Goal: Task Accomplishment & Management: Use online tool/utility

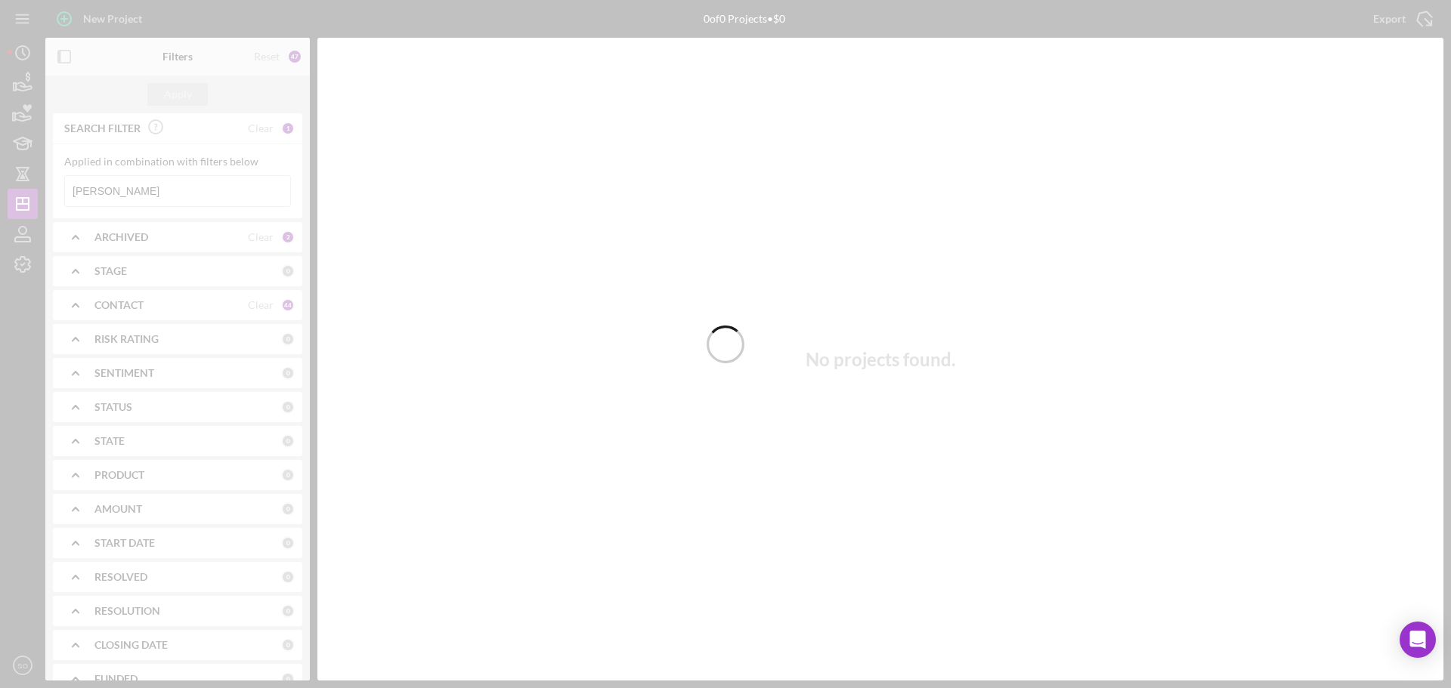
click at [196, 205] on div at bounding box center [725, 344] width 1451 height 688
click at [178, 191] on div at bounding box center [725, 344] width 1451 height 688
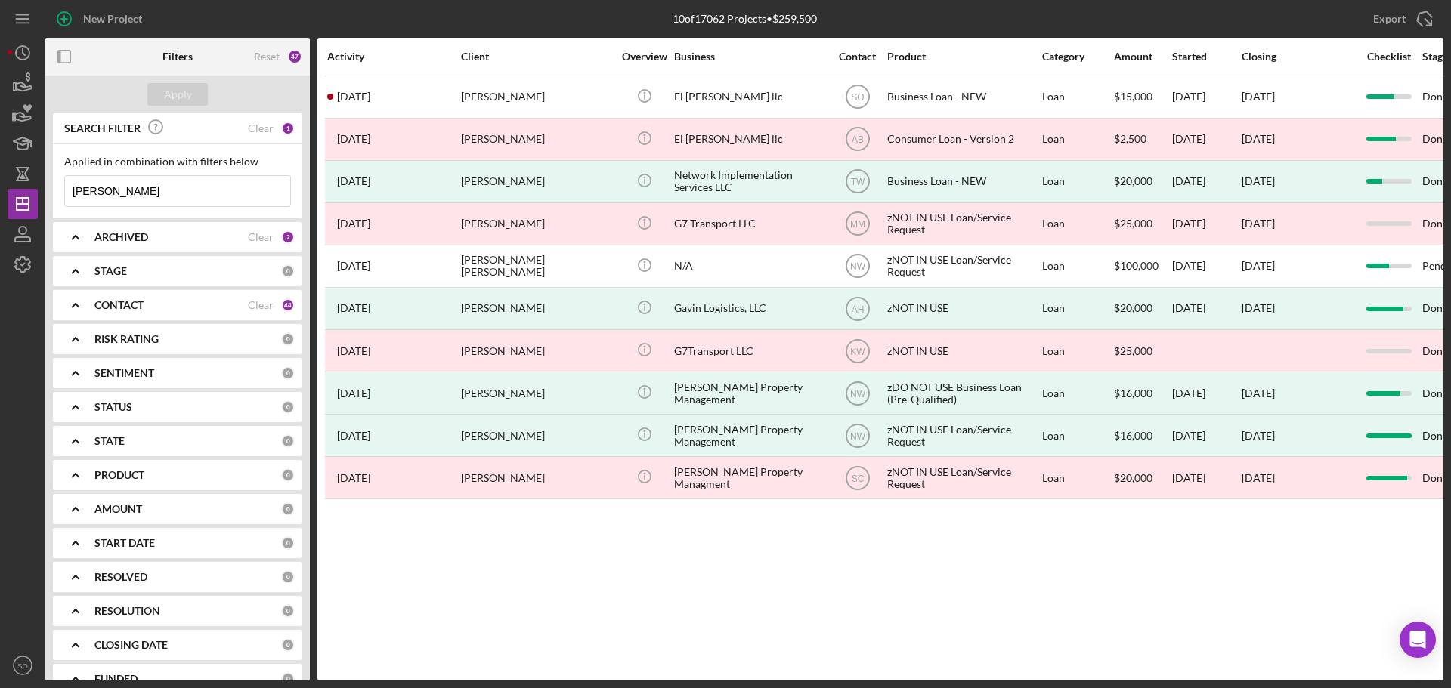
click at [178, 191] on input "[PERSON_NAME]" at bounding box center [177, 191] width 225 height 30
drag, startPoint x: 178, startPoint y: 191, endPoint x: 42, endPoint y: 190, distance: 136.0
click at [42, 190] on div "New Project 10 of 17062 Projects • $259,500 [PERSON_NAME] Export Icon/Export Fi…" at bounding box center [725, 340] width 1435 height 681
paste input "[PERSON_NAME]"
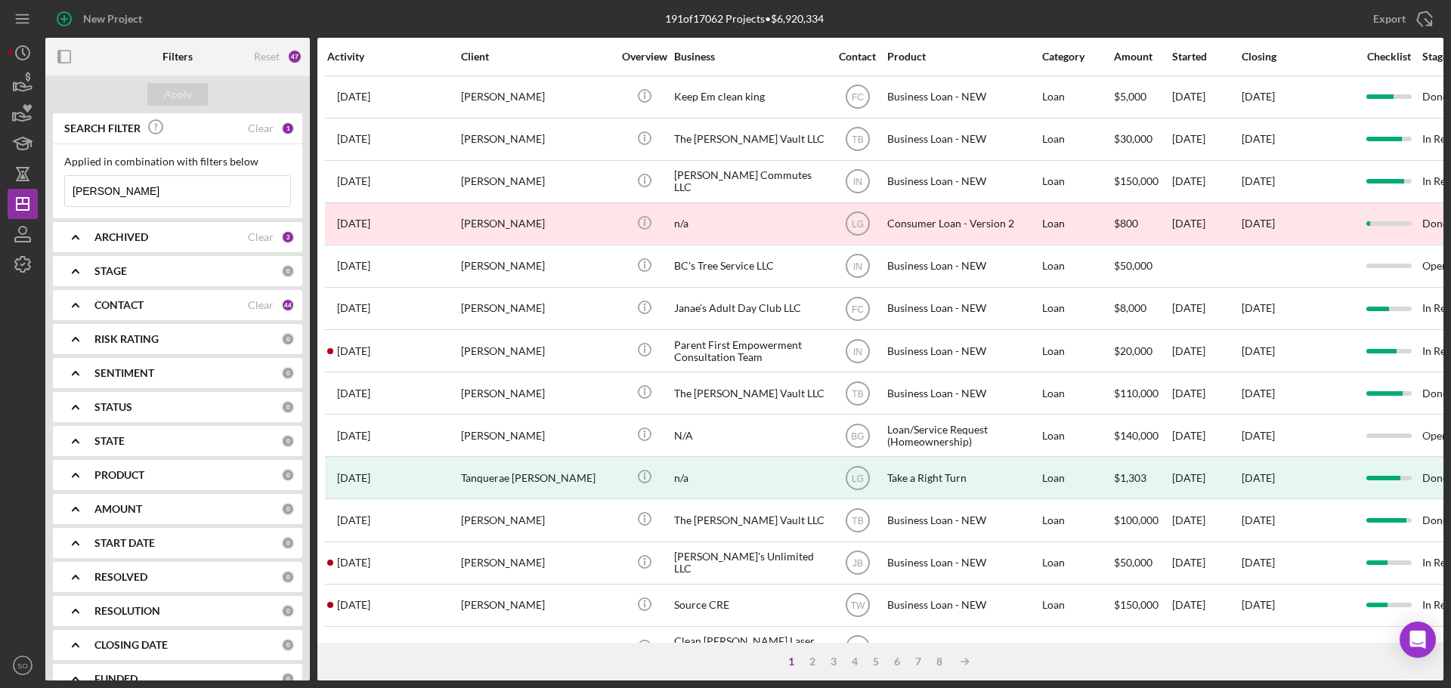
type input "[PERSON_NAME]"
click at [188, 193] on input "[PERSON_NAME]" at bounding box center [177, 191] width 225 height 30
click at [141, 291] on div "CONTACT Clear 44" at bounding box center [194, 305] width 200 height 30
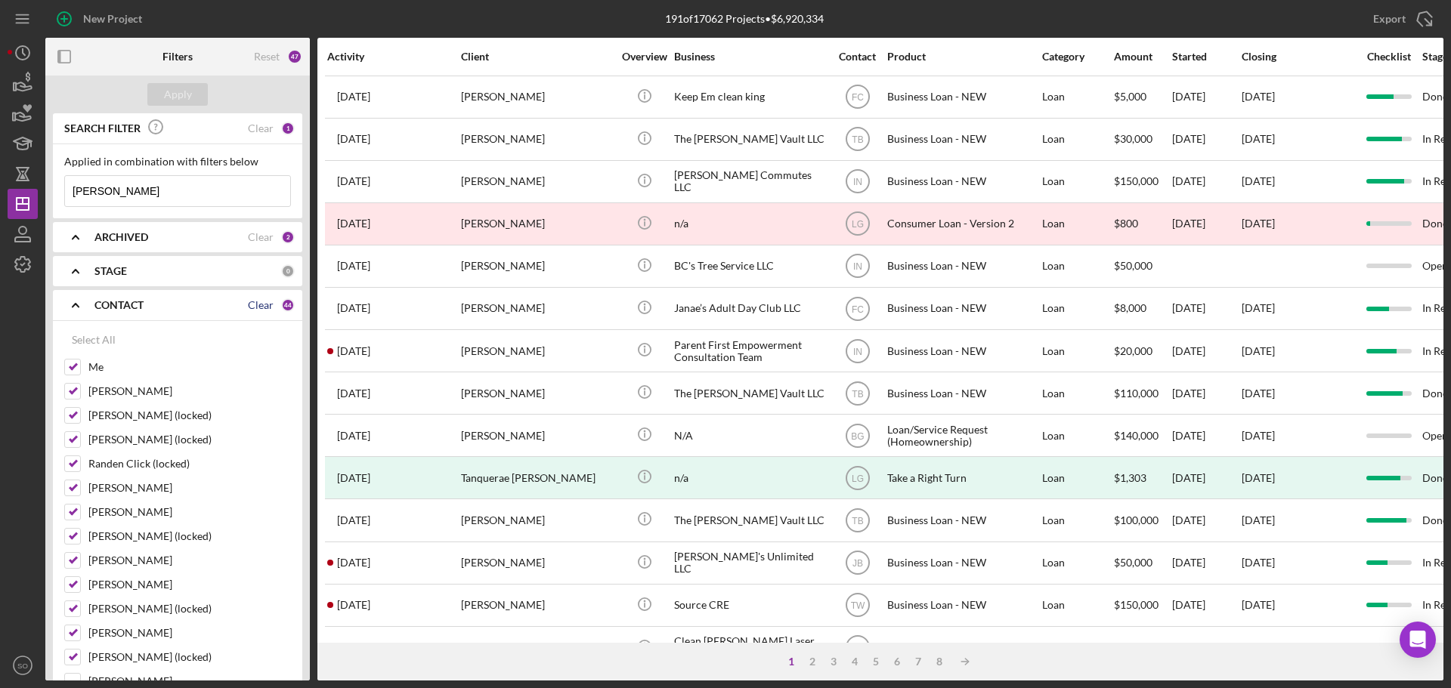
click at [261, 299] on div "Clear" at bounding box center [261, 305] width 26 height 12
checkbox input "false"
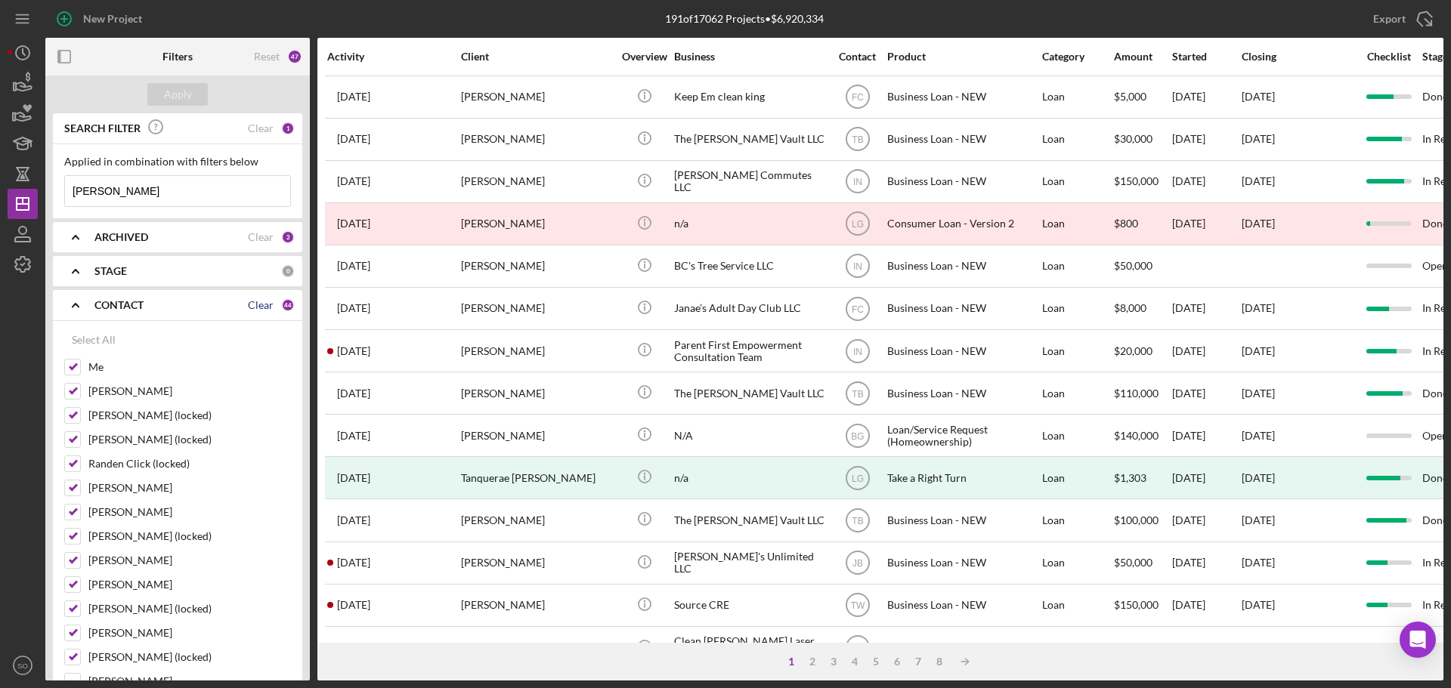
checkbox input "false"
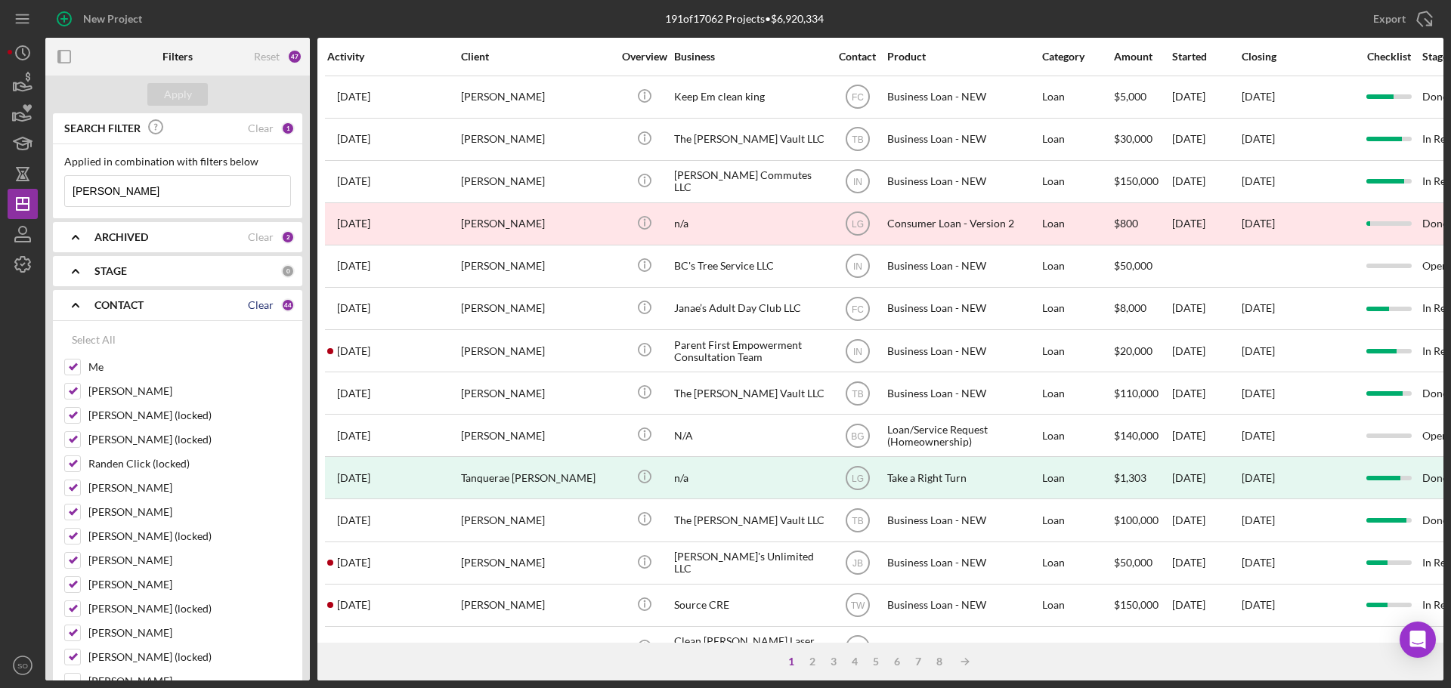
checkbox input "false"
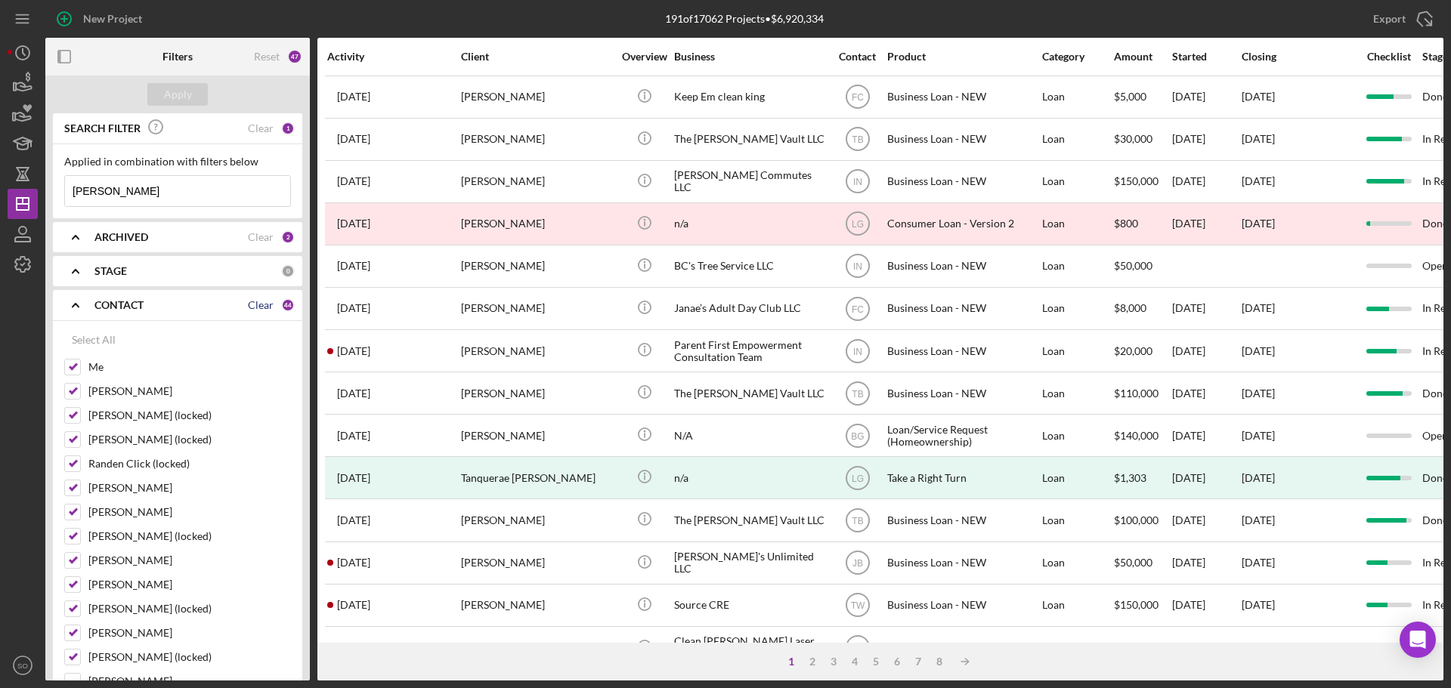
checkbox input "false"
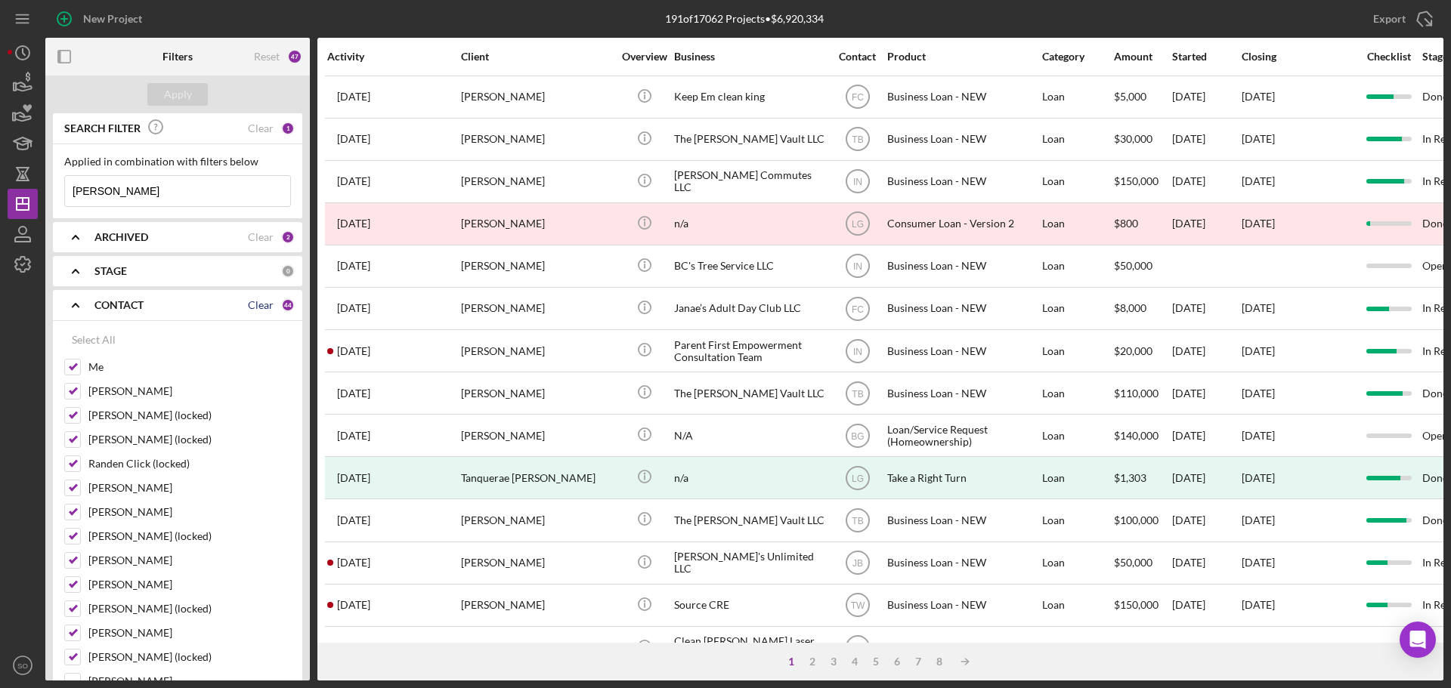
checkbox input "false"
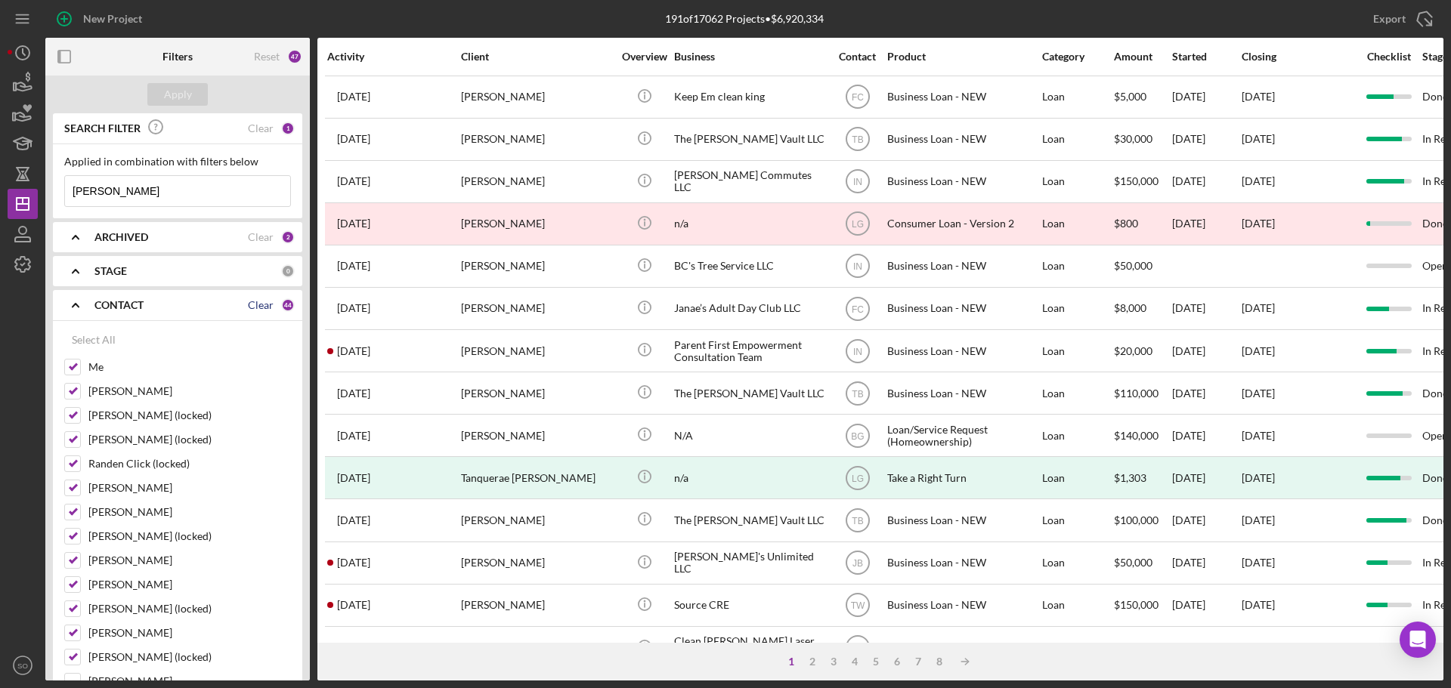
checkbox input "false"
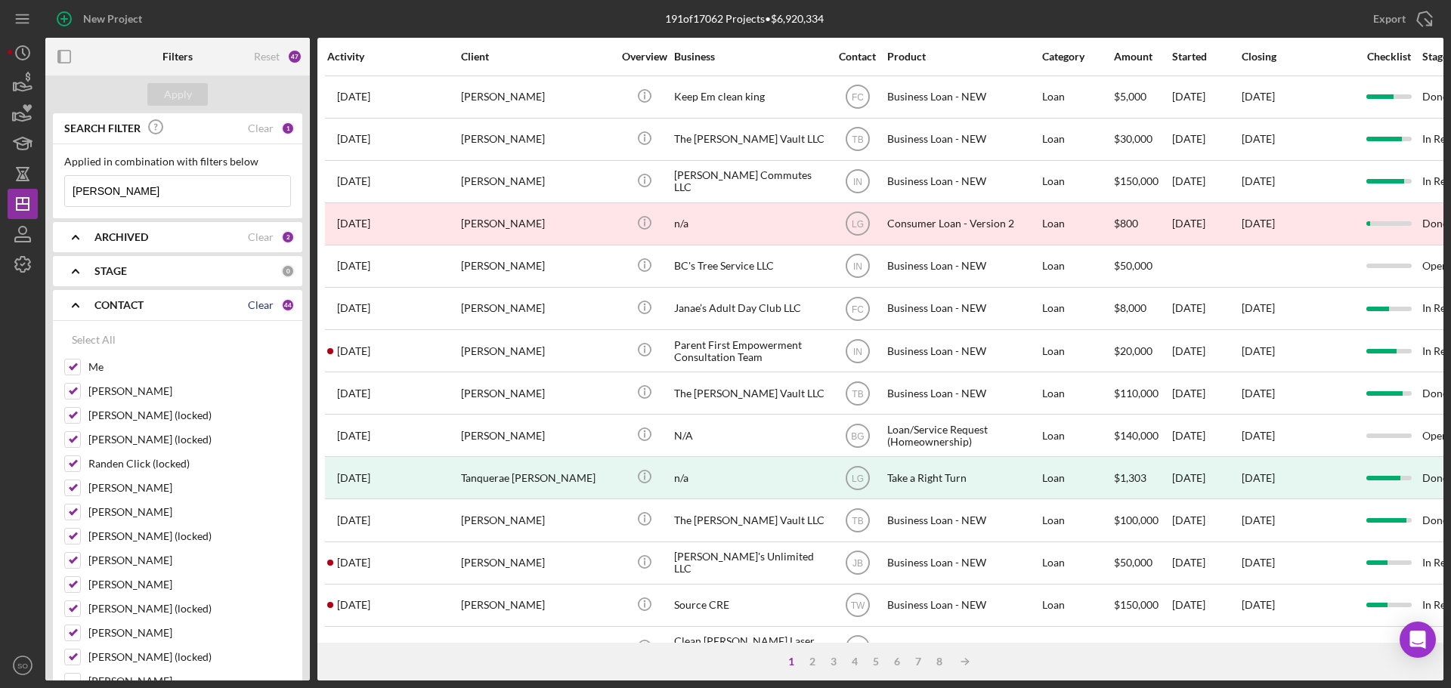
checkbox input "false"
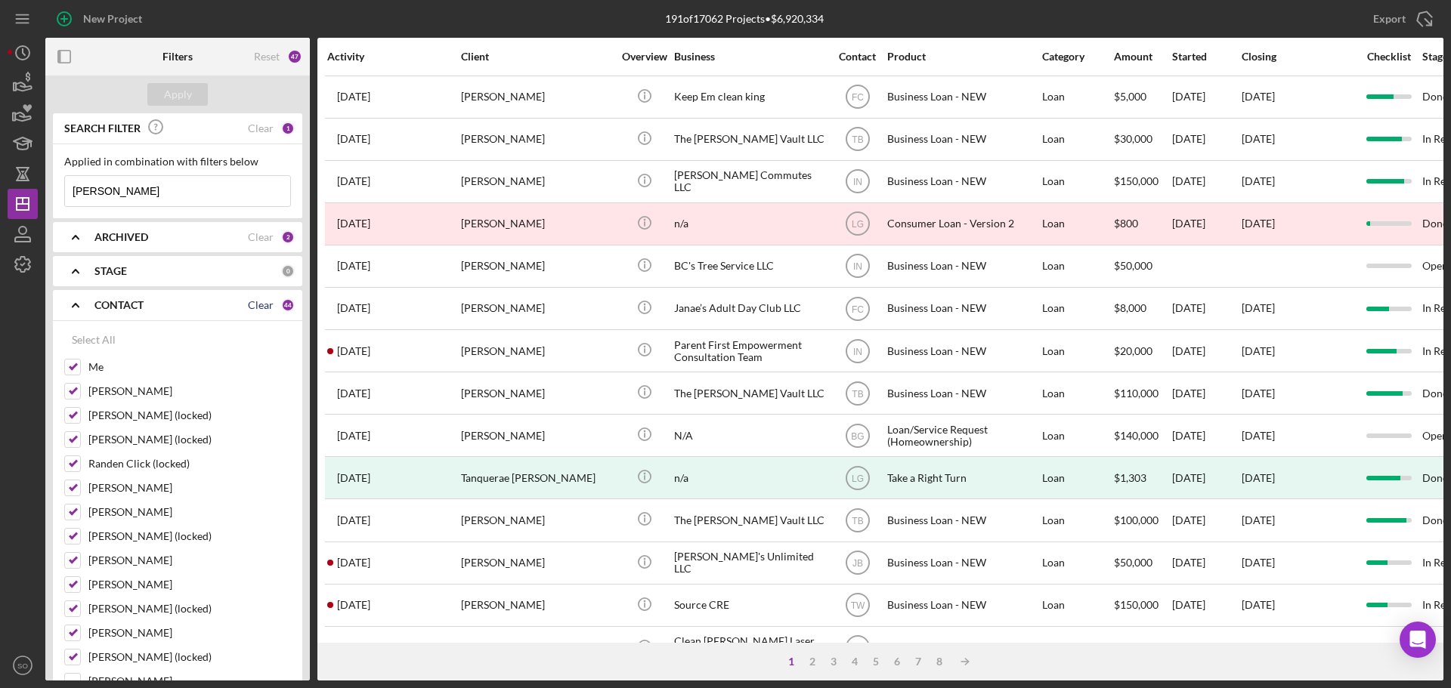
checkbox input "false"
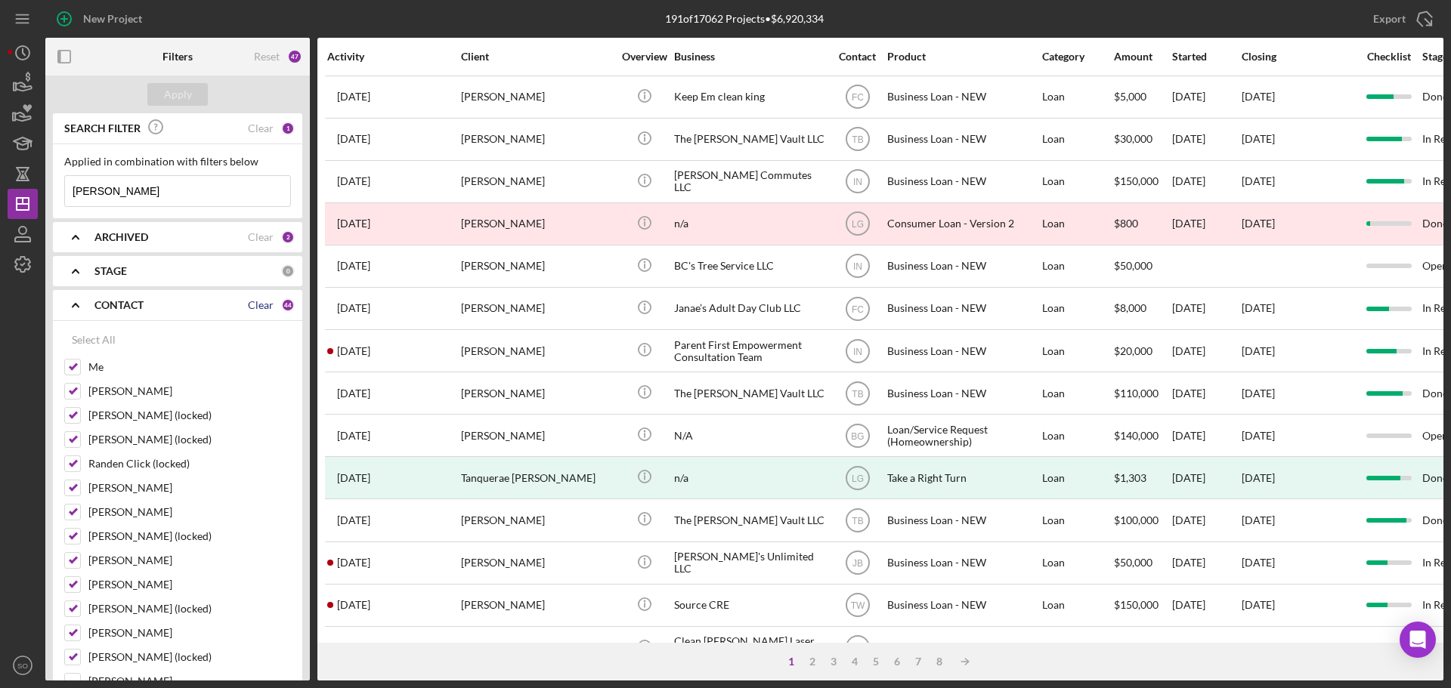
checkbox input "false"
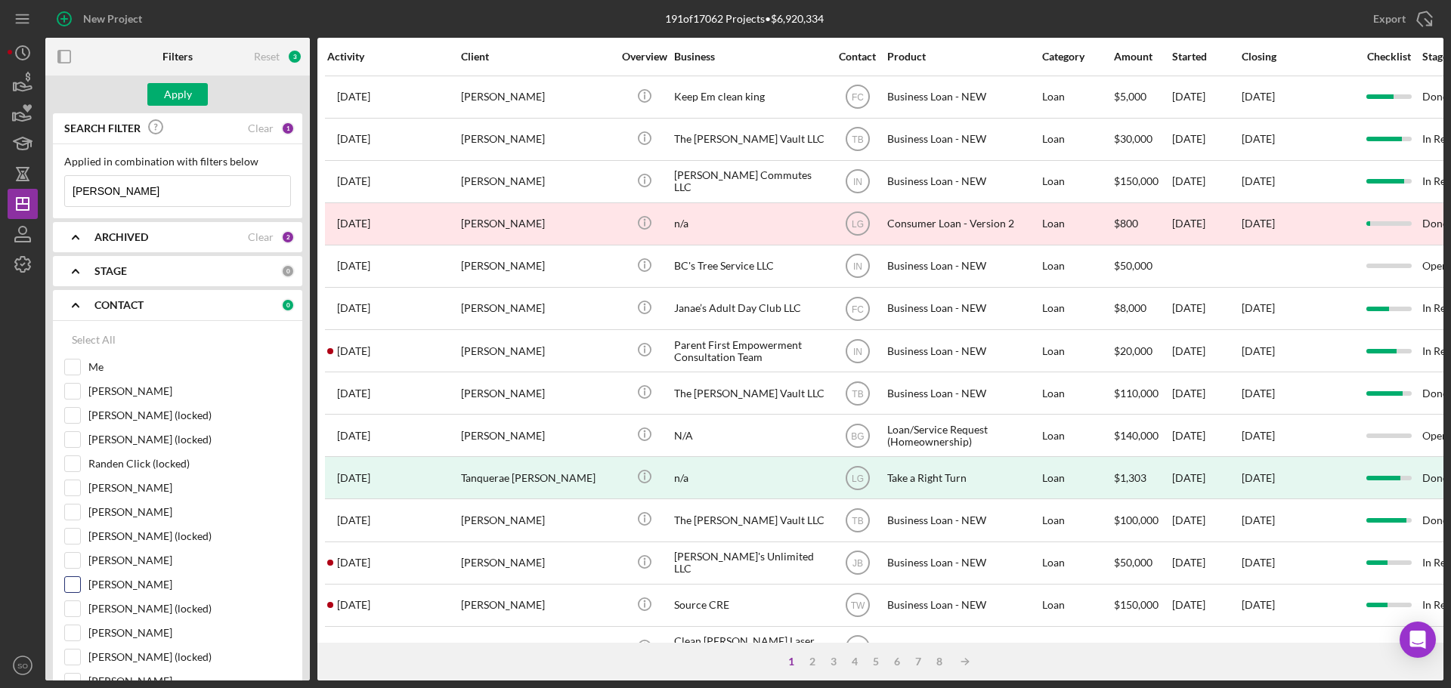
click at [72, 457] on input "[PERSON_NAME]" at bounding box center [72, 584] width 15 height 15
checkbox input "true"
click at [190, 94] on div "Apply" at bounding box center [178, 94] width 28 height 23
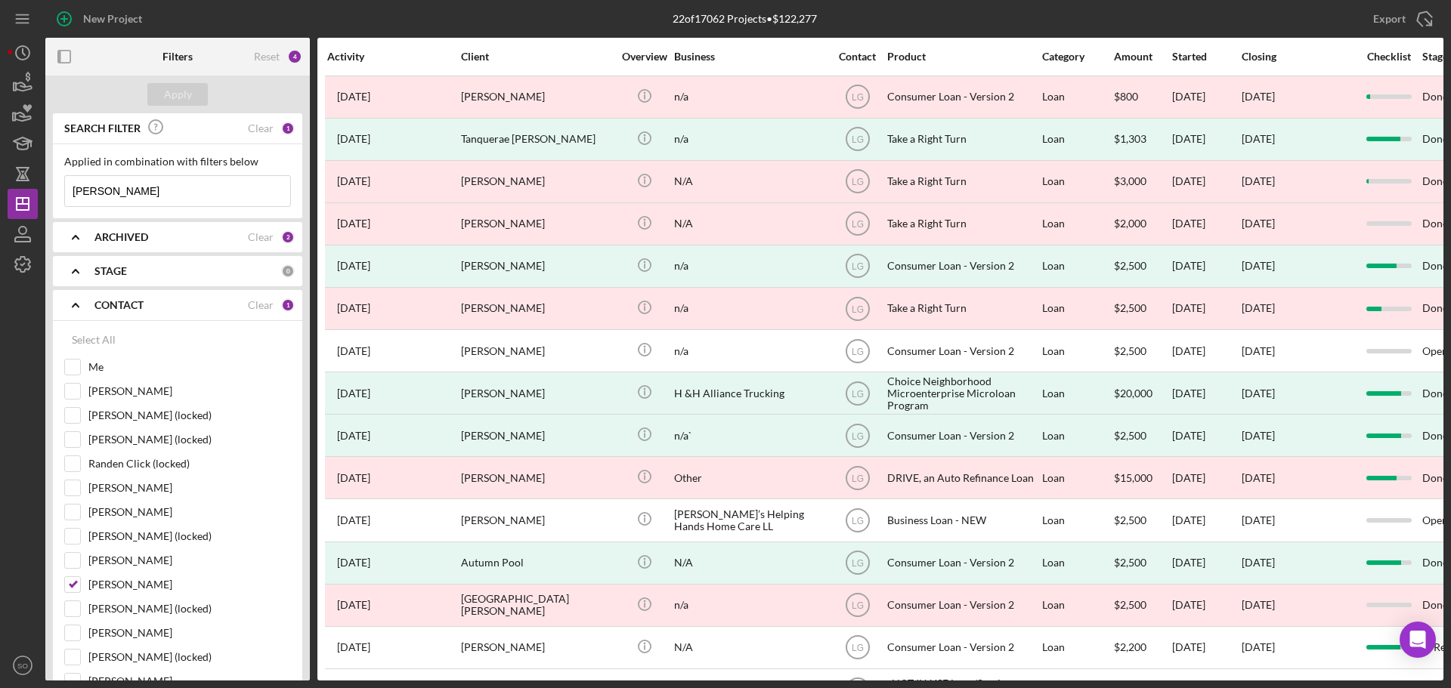
click at [192, 239] on div "ARCHIVED" at bounding box center [170, 237] width 153 height 12
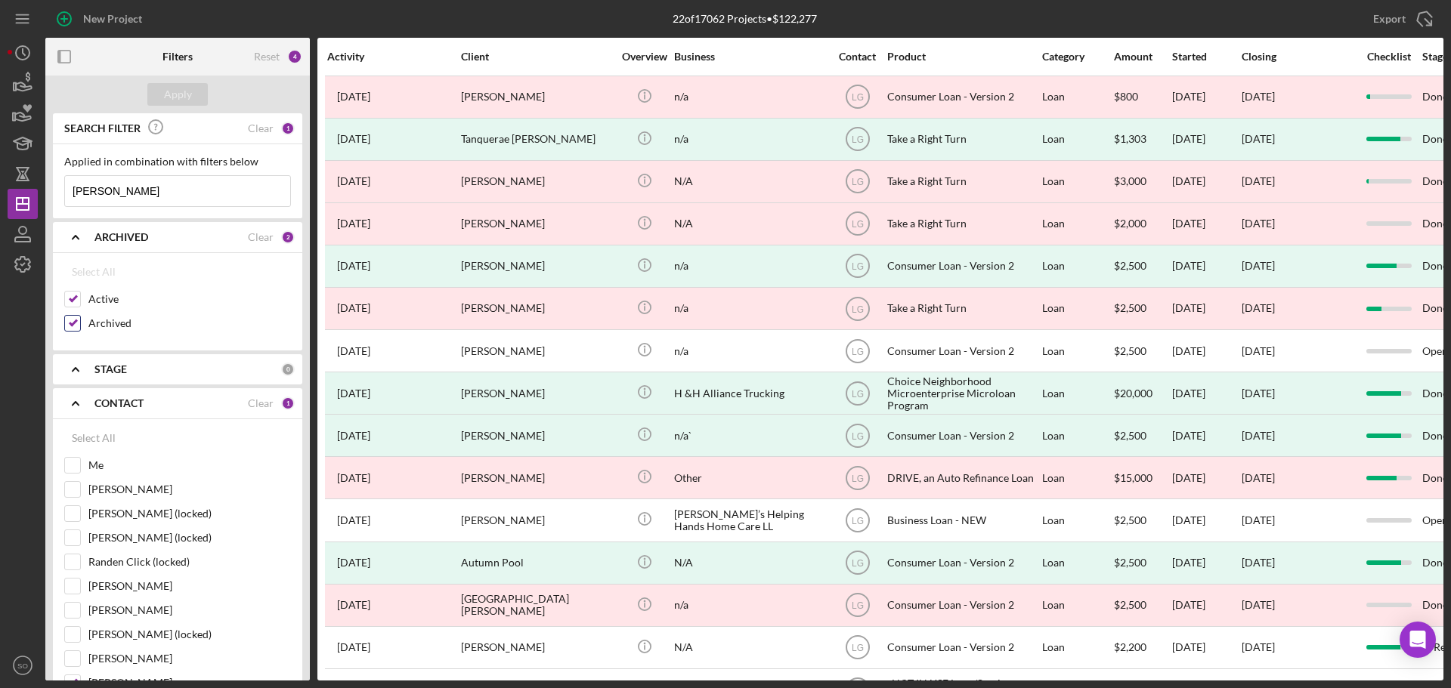
click at [75, 323] on input "Archived" at bounding box center [72, 323] width 15 height 15
checkbox input "false"
click at [184, 97] on div "Apply" at bounding box center [178, 94] width 28 height 23
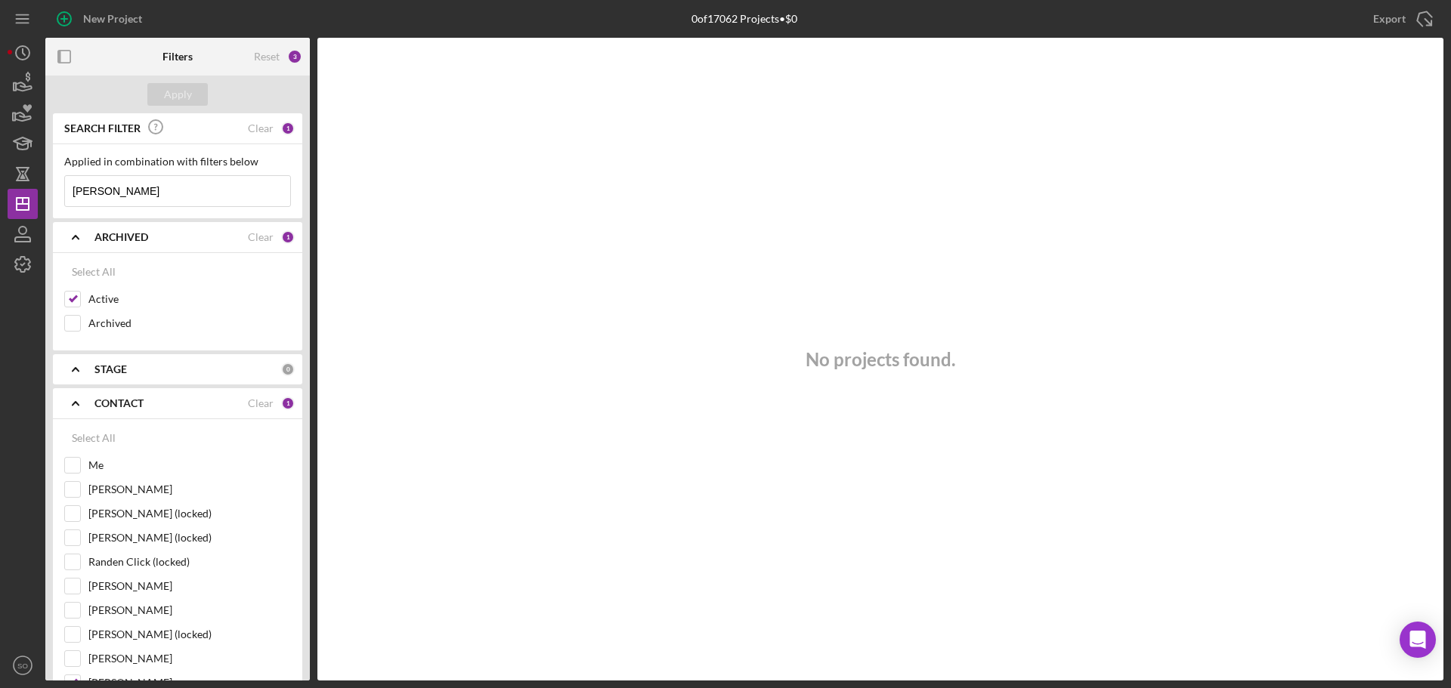
drag, startPoint x: 113, startPoint y: 193, endPoint x: -5, endPoint y: 196, distance: 117.9
click at [0, 196] on html "New Project 0 of 17062 Projects • $0 [PERSON_NAME] Export Icon/Export Filters R…" at bounding box center [725, 344] width 1451 height 688
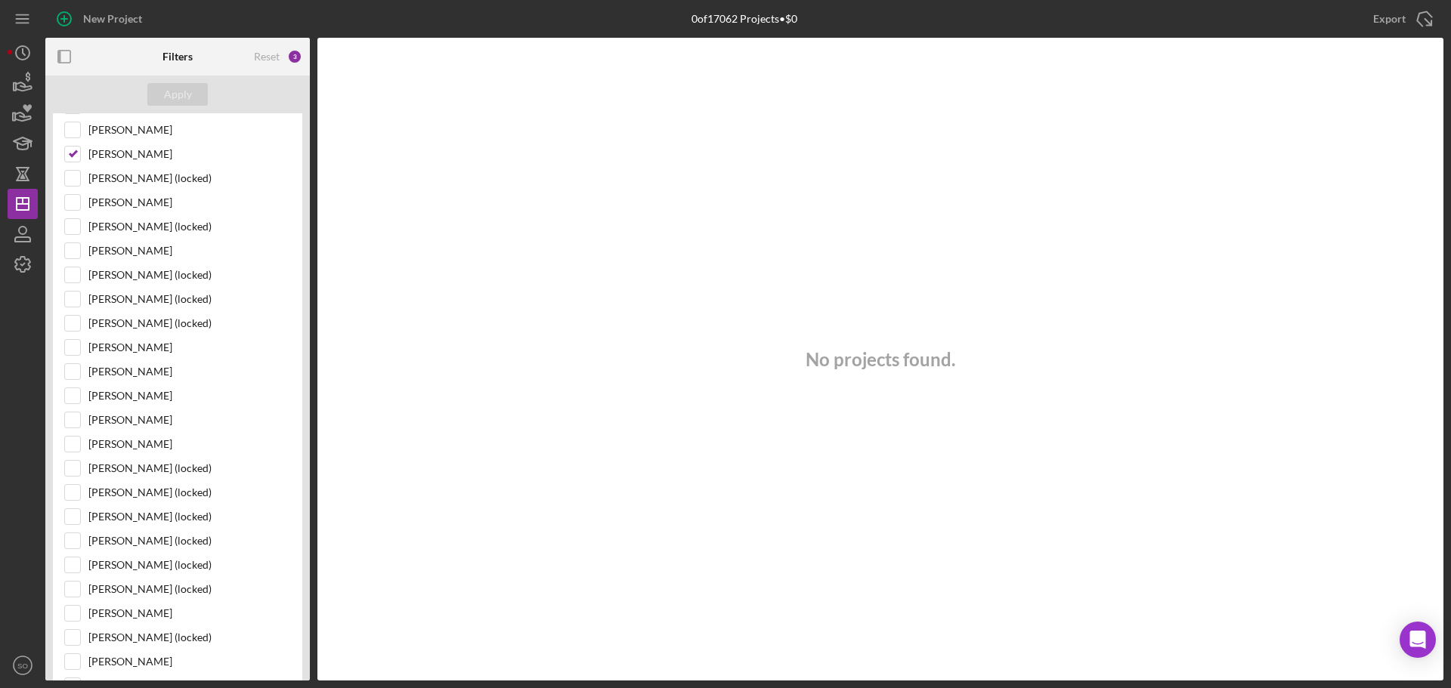
scroll to position [680, 0]
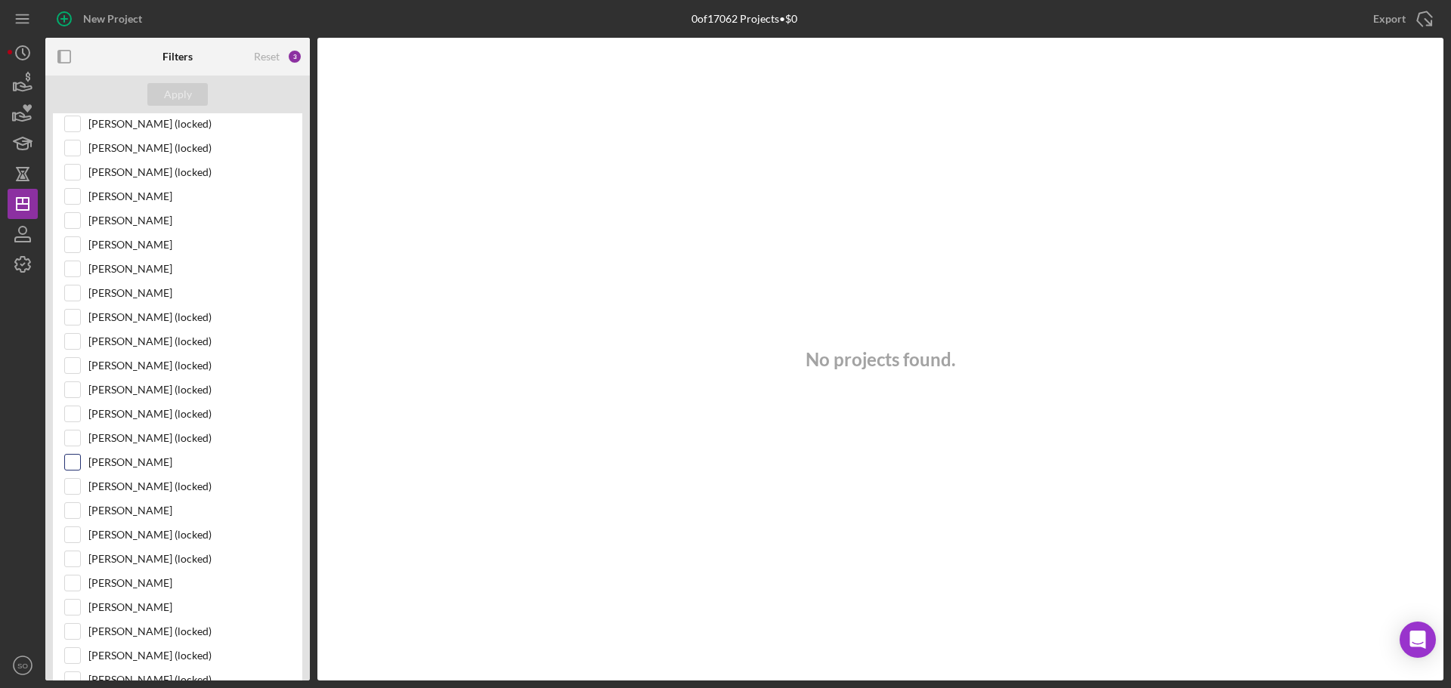
type input "[PERSON_NAME]"
click at [73, 457] on input "[PERSON_NAME]" at bounding box center [72, 462] width 15 height 15
checkbox input "true"
click at [177, 95] on div "Apply" at bounding box center [178, 94] width 28 height 23
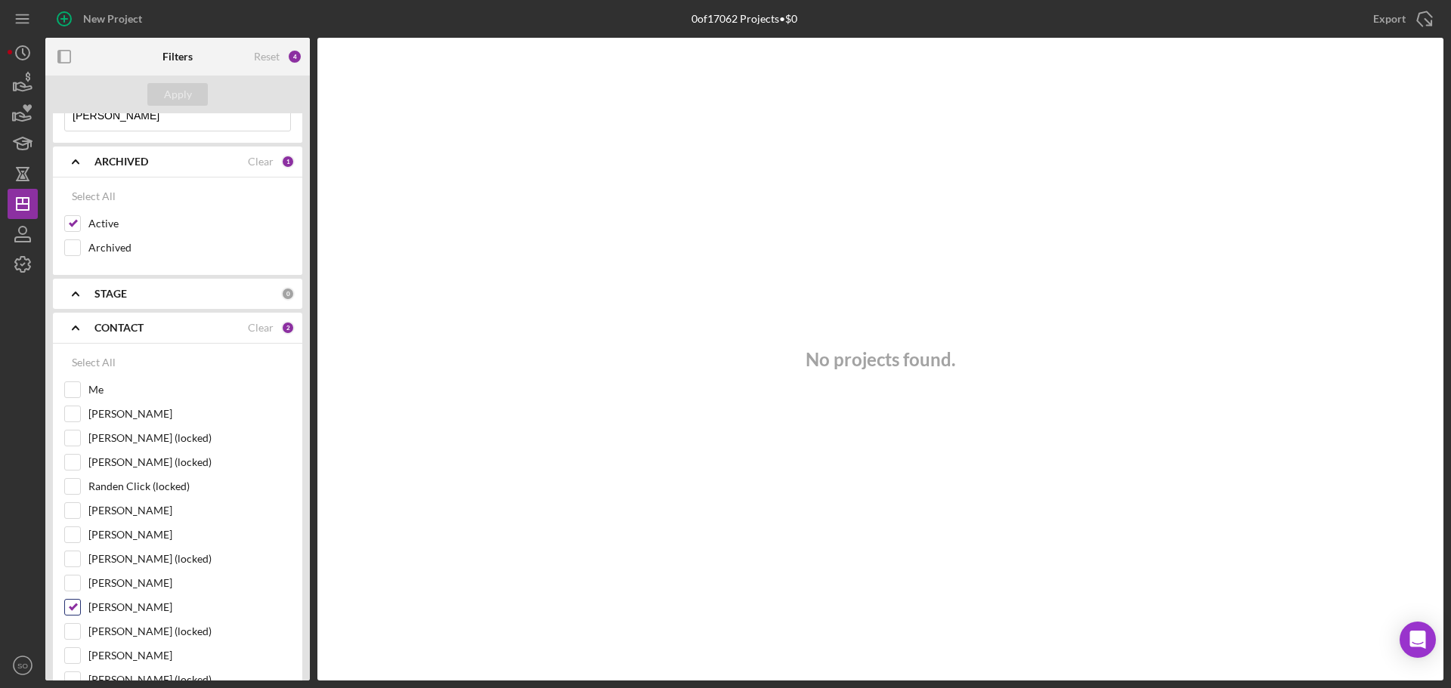
scroll to position [0, 0]
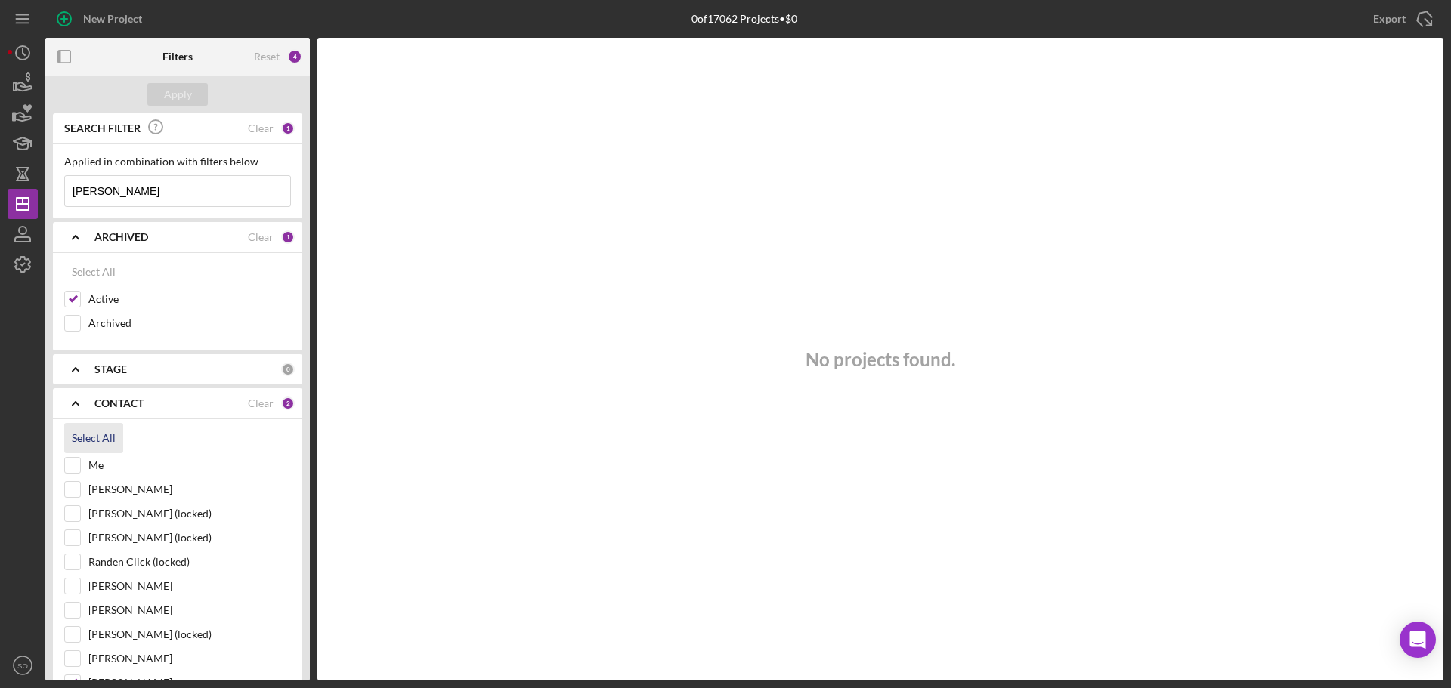
click at [81, 433] on div "Select All" at bounding box center [94, 438] width 44 height 30
checkbox input "true"
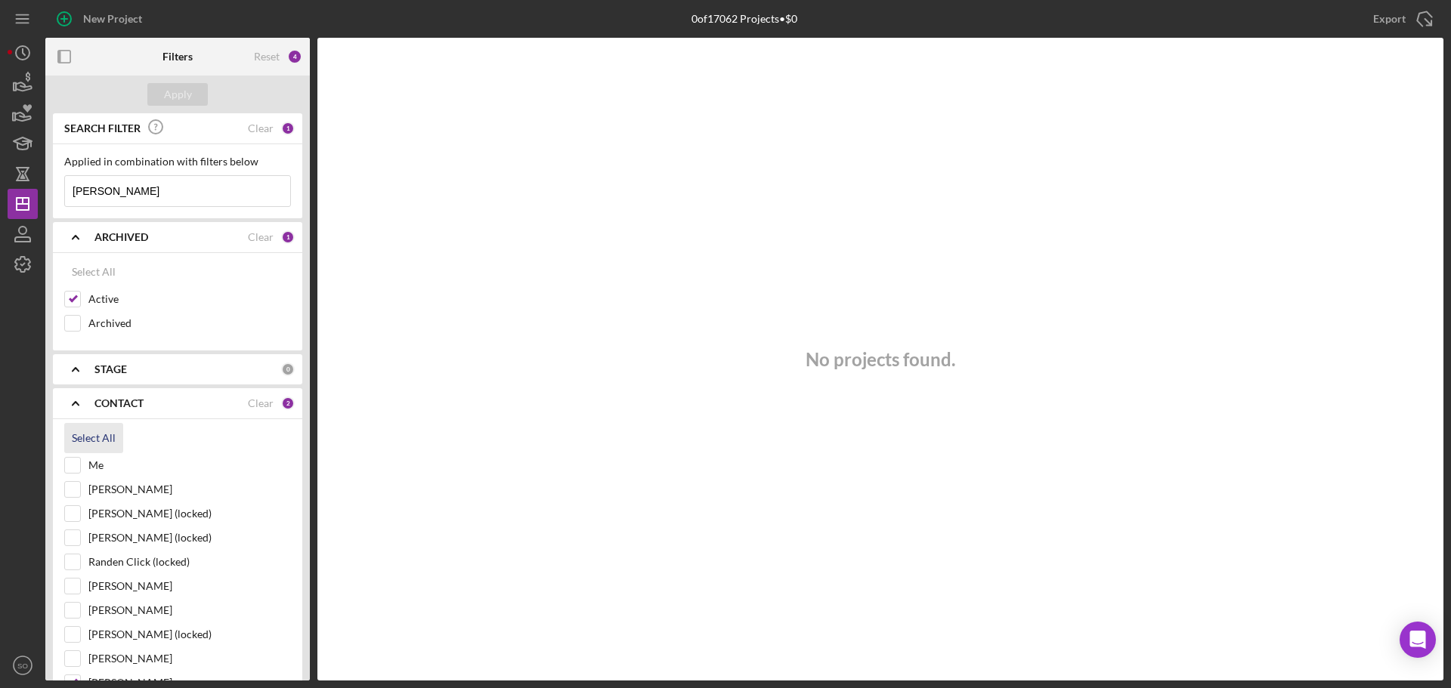
checkbox input "true"
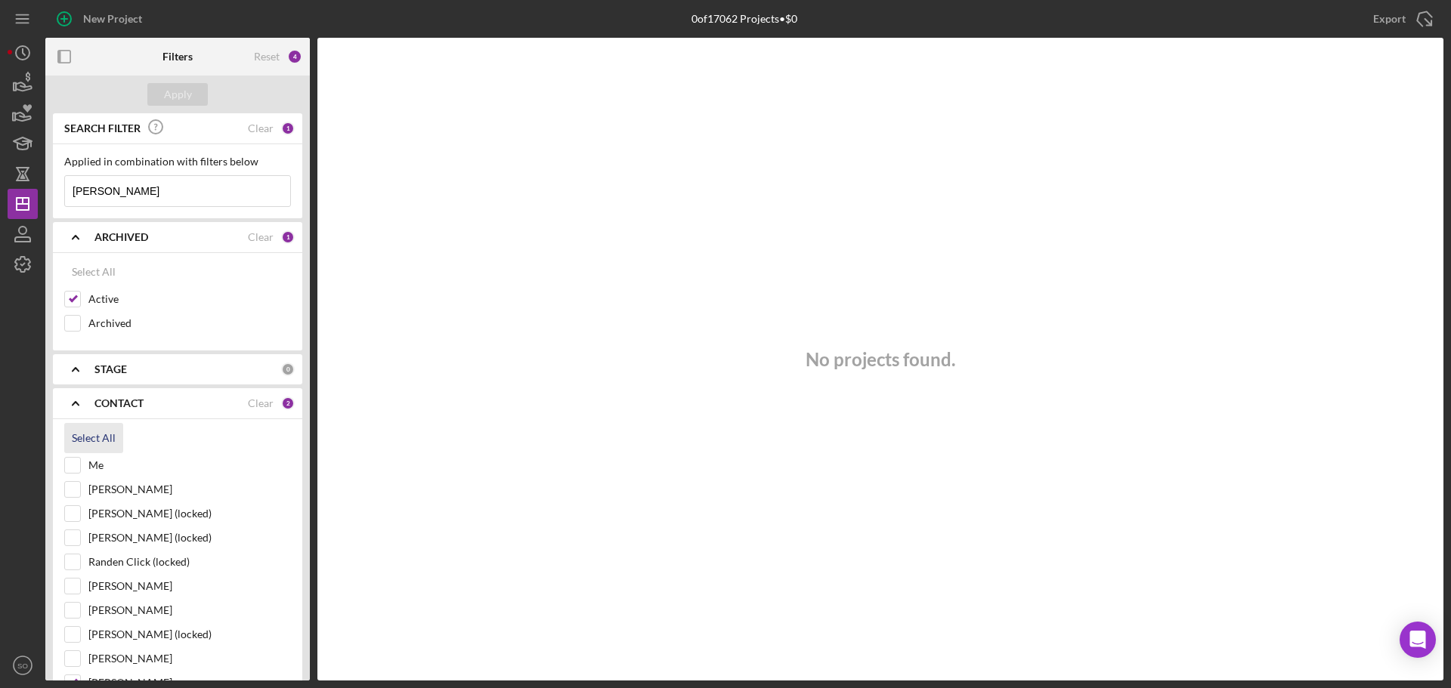
checkbox input "true"
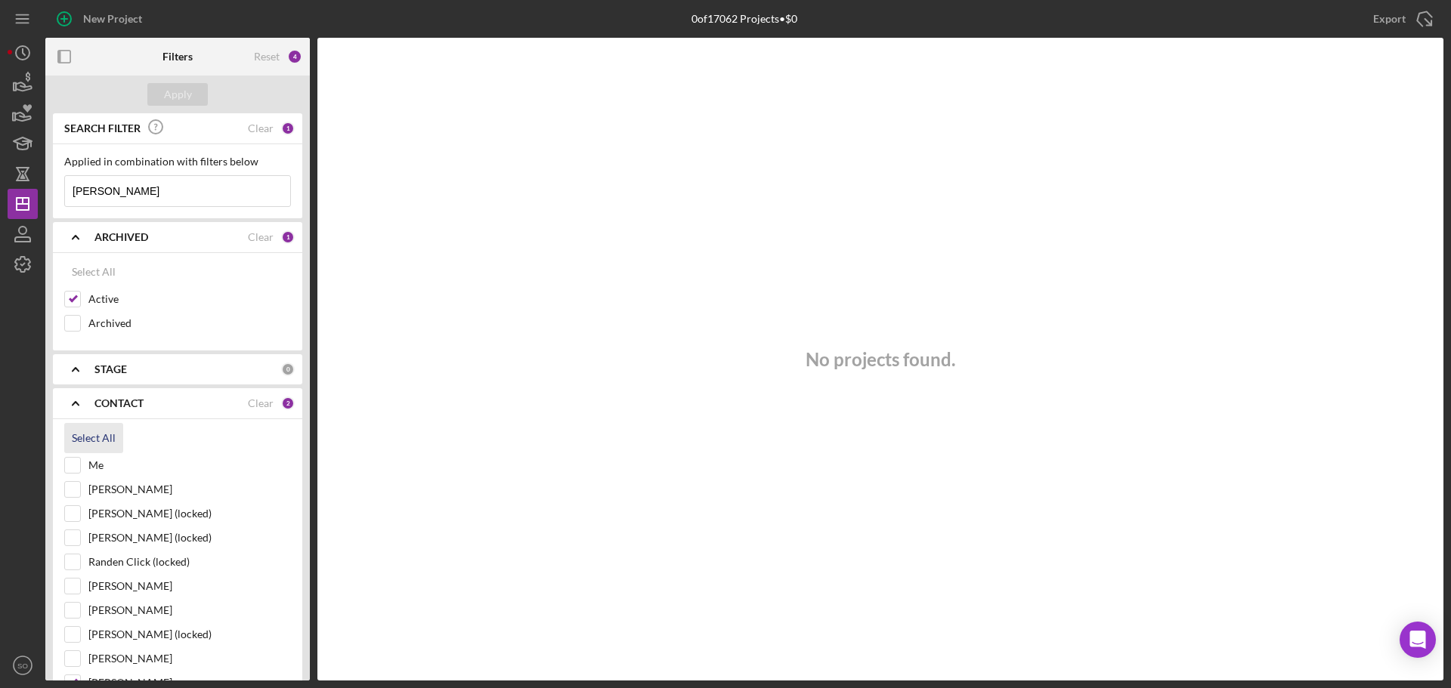
checkbox input "true"
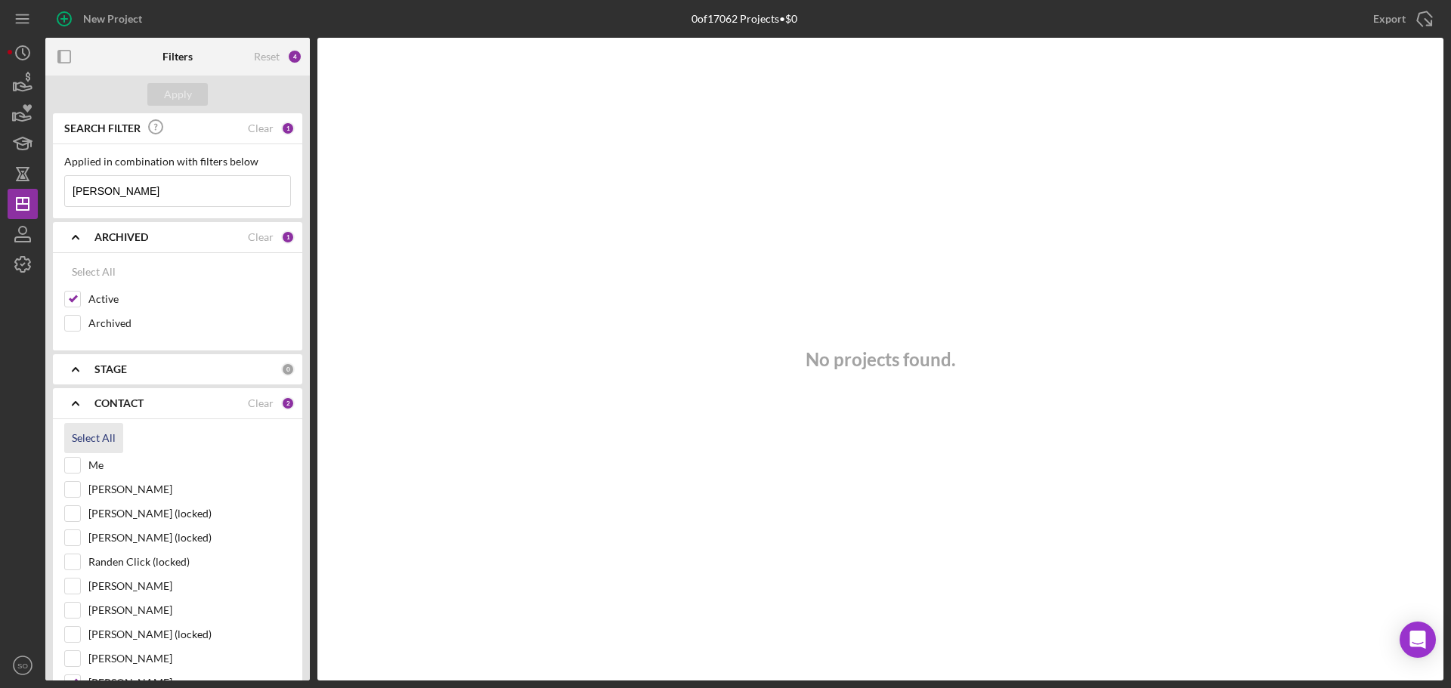
checkbox input "true"
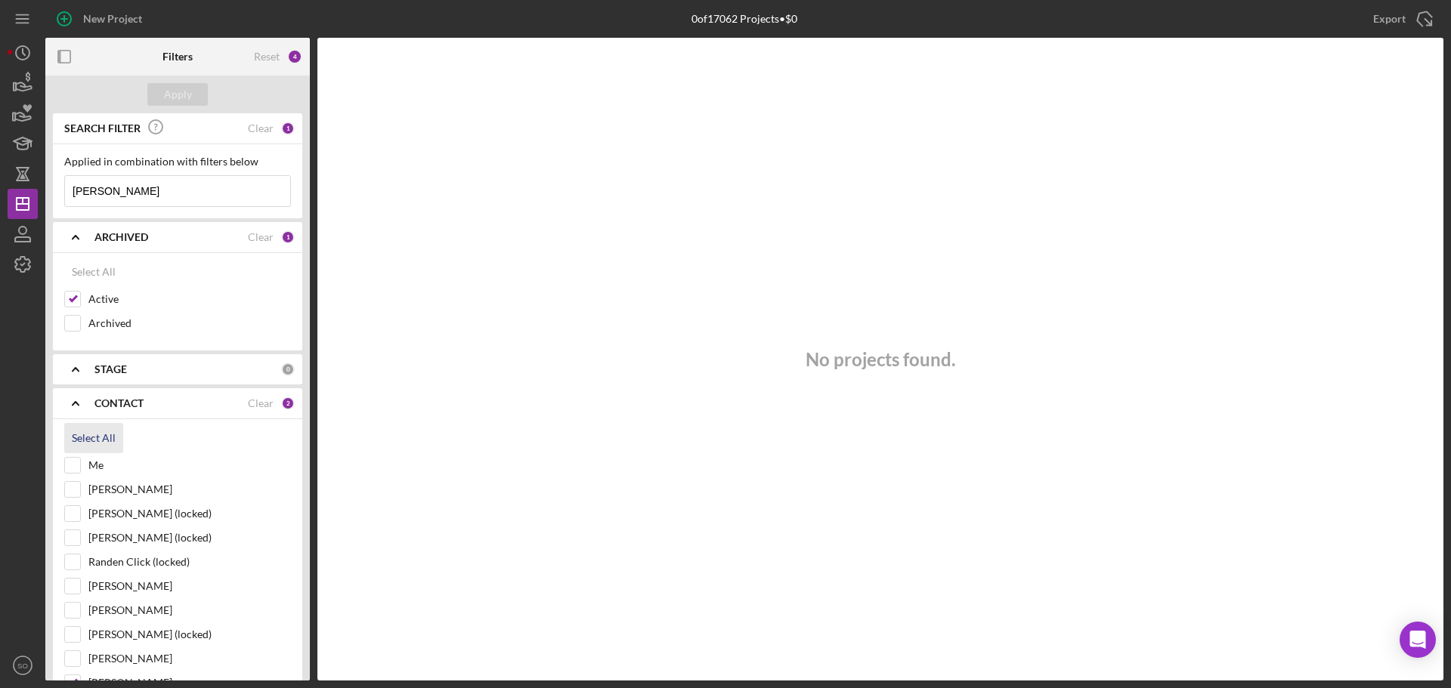
checkbox input "true"
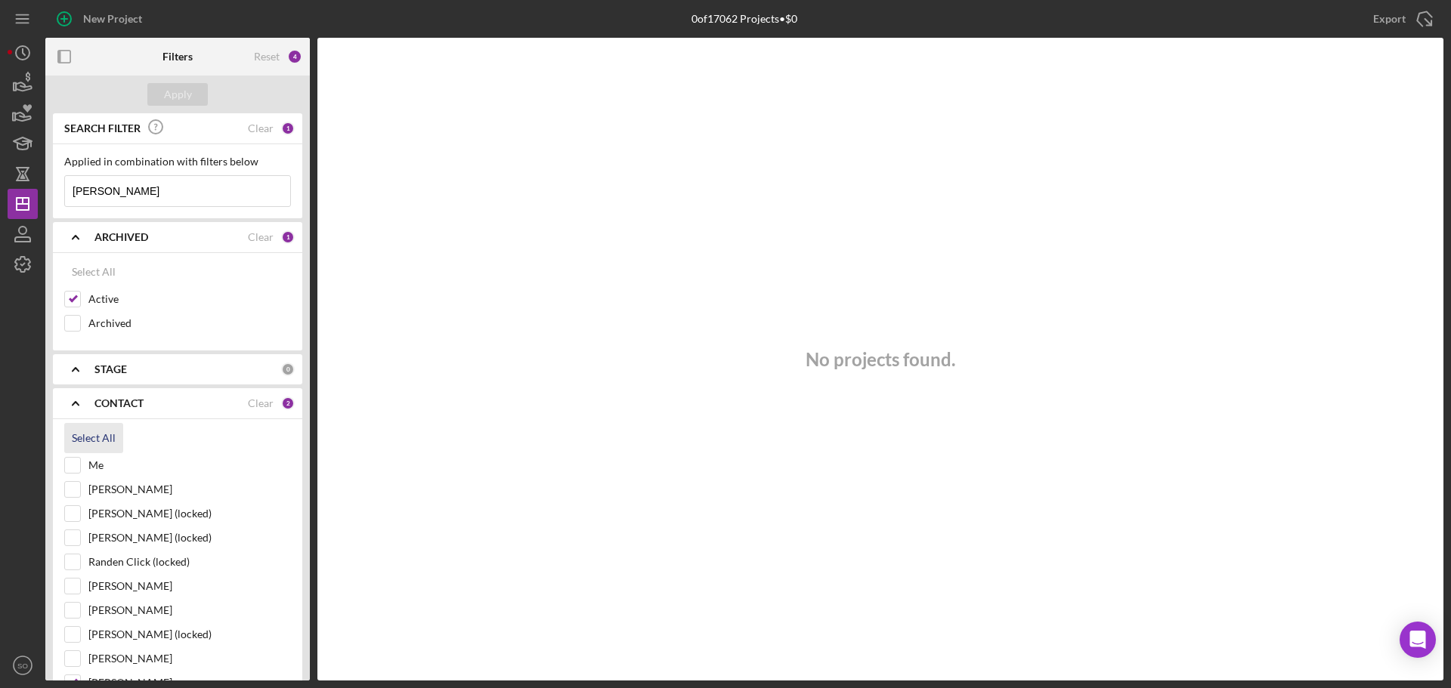
checkbox input "true"
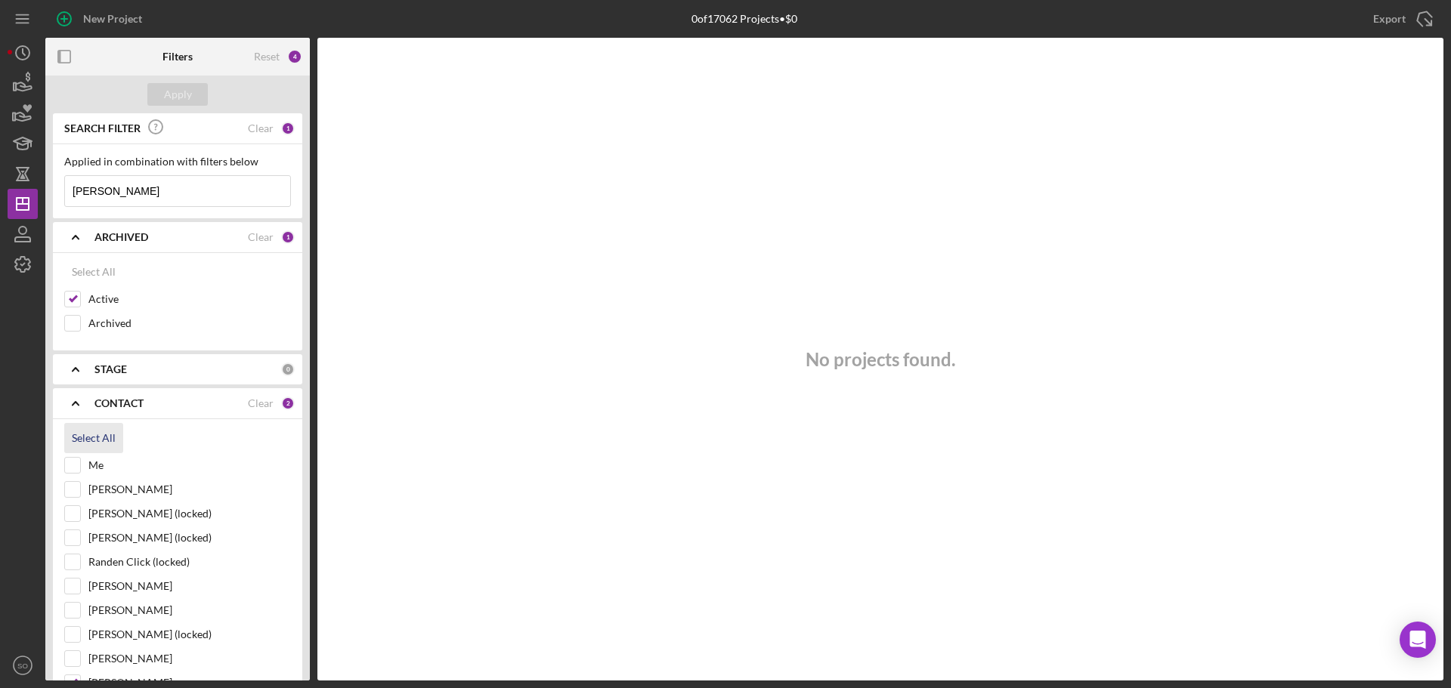
checkbox input "true"
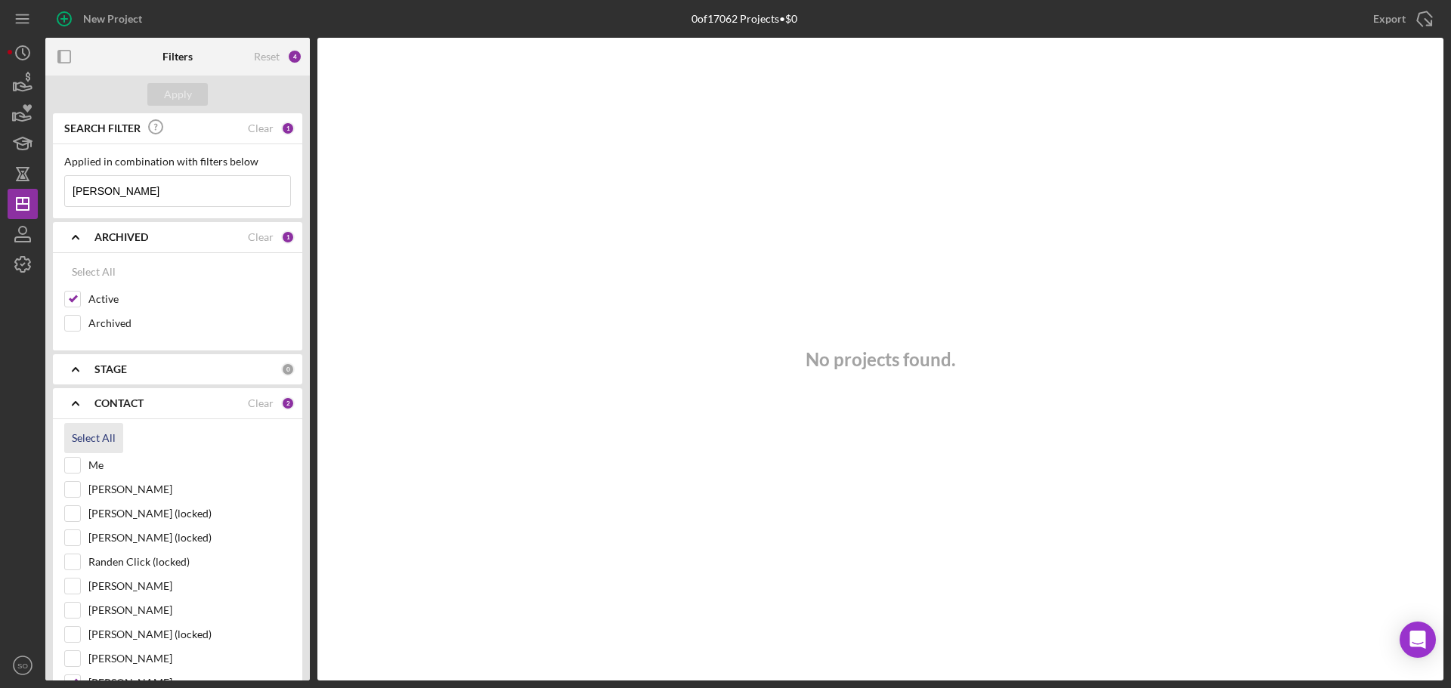
checkbox input "true"
click at [184, 98] on div "Apply" at bounding box center [178, 94] width 28 height 23
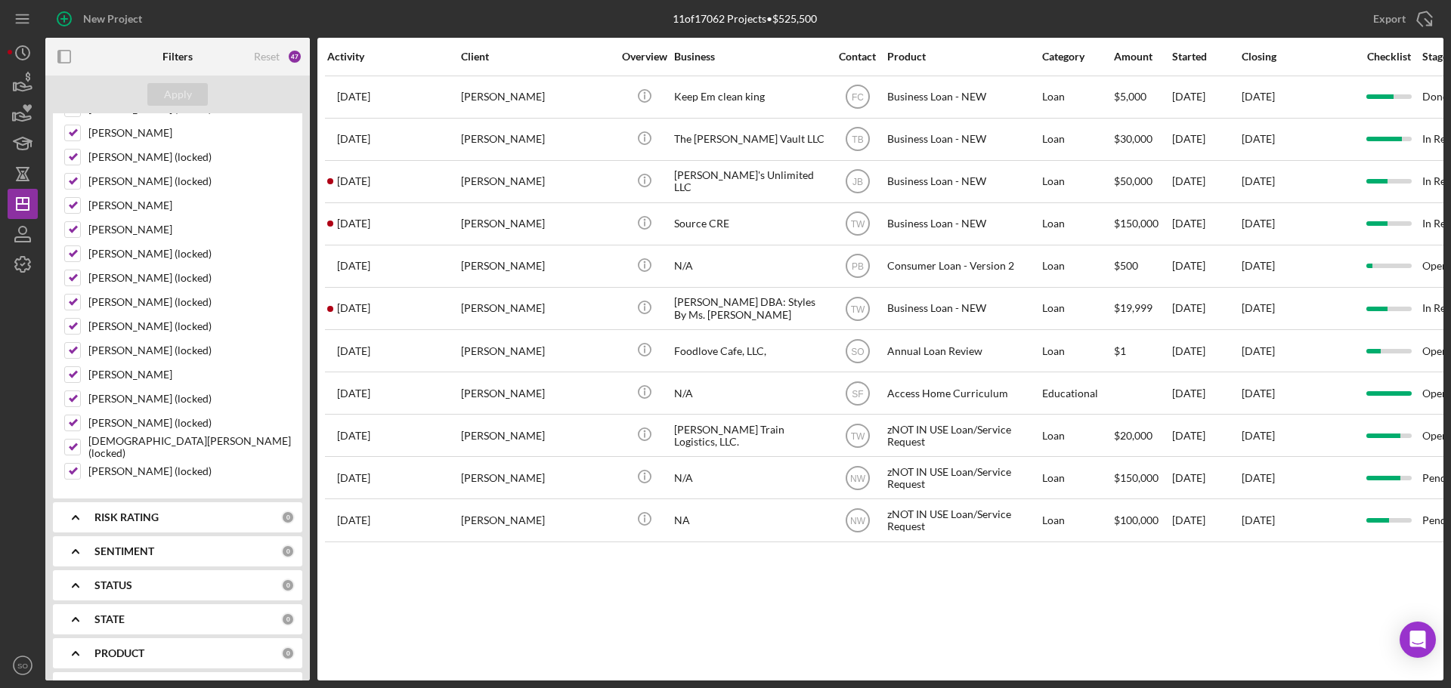
scroll to position [680, 0]
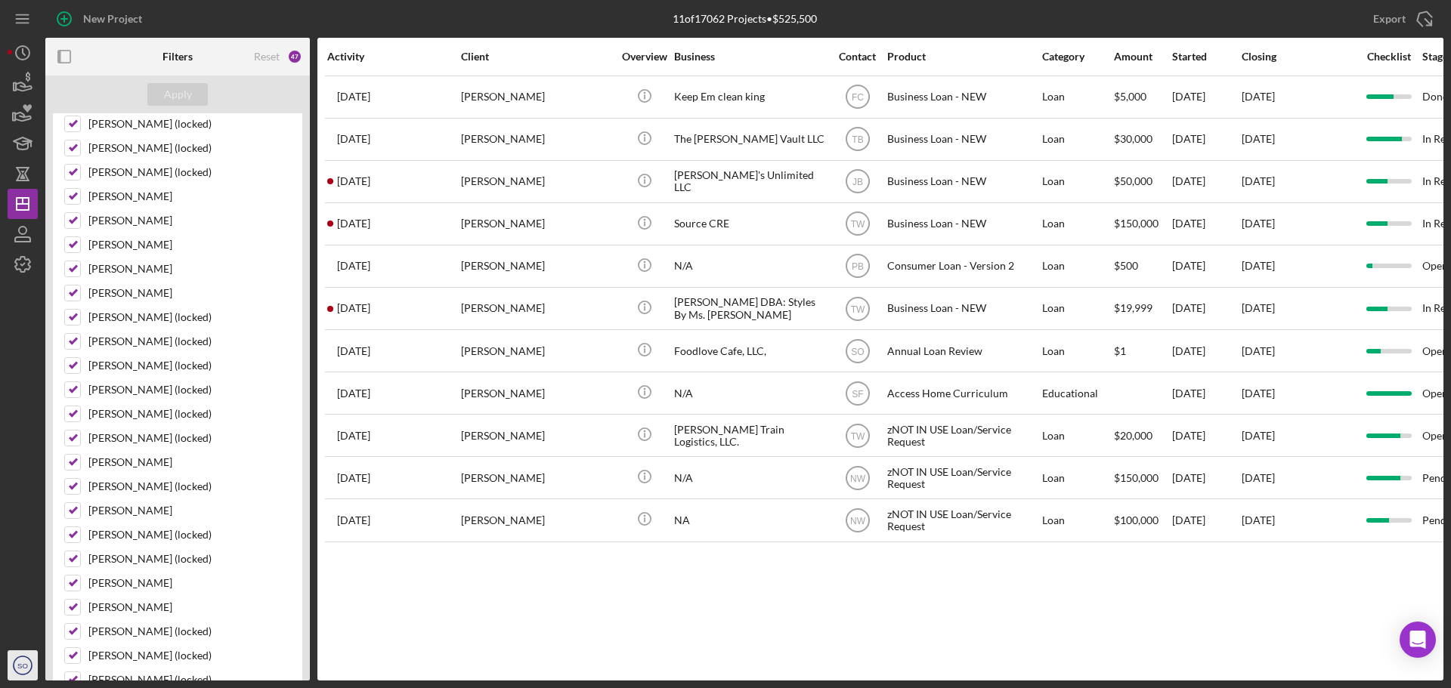
click at [28, 457] on icon "SO" at bounding box center [23, 666] width 30 height 38
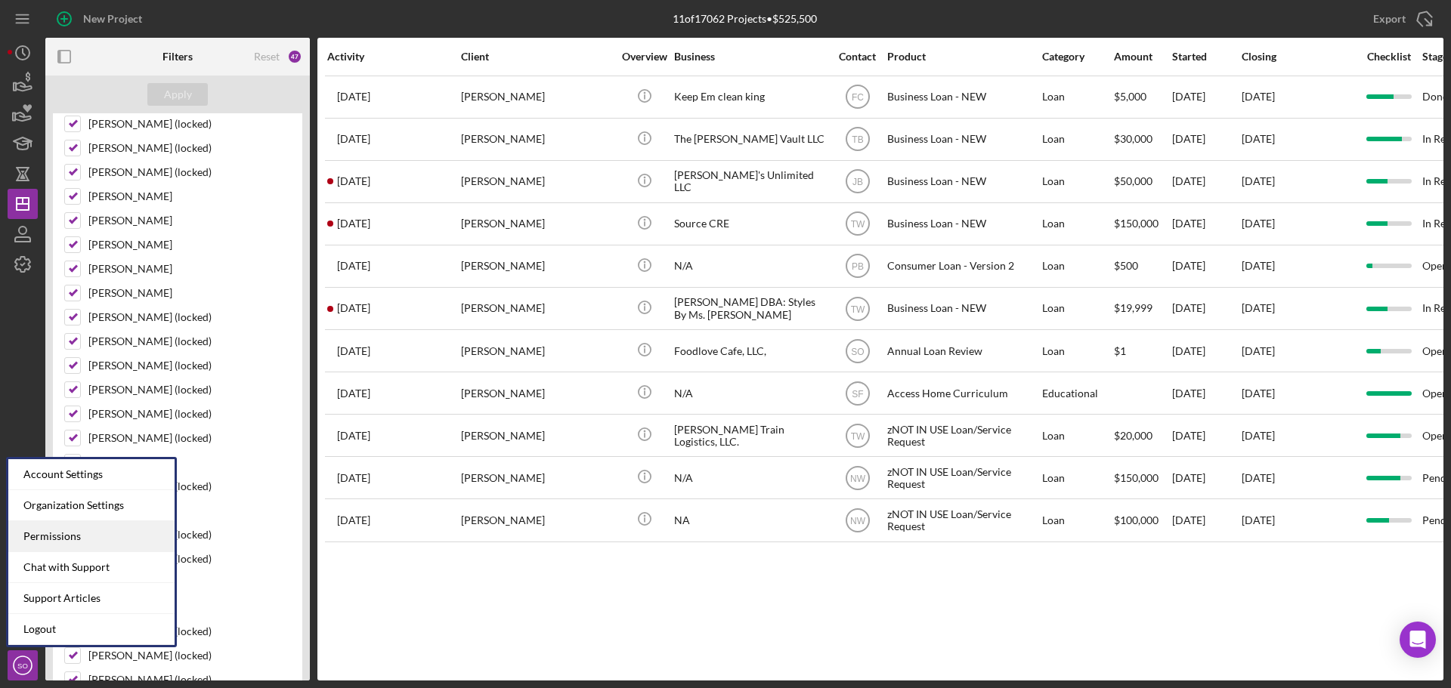
click at [91, 457] on div "Permissions" at bounding box center [91, 536] width 166 height 31
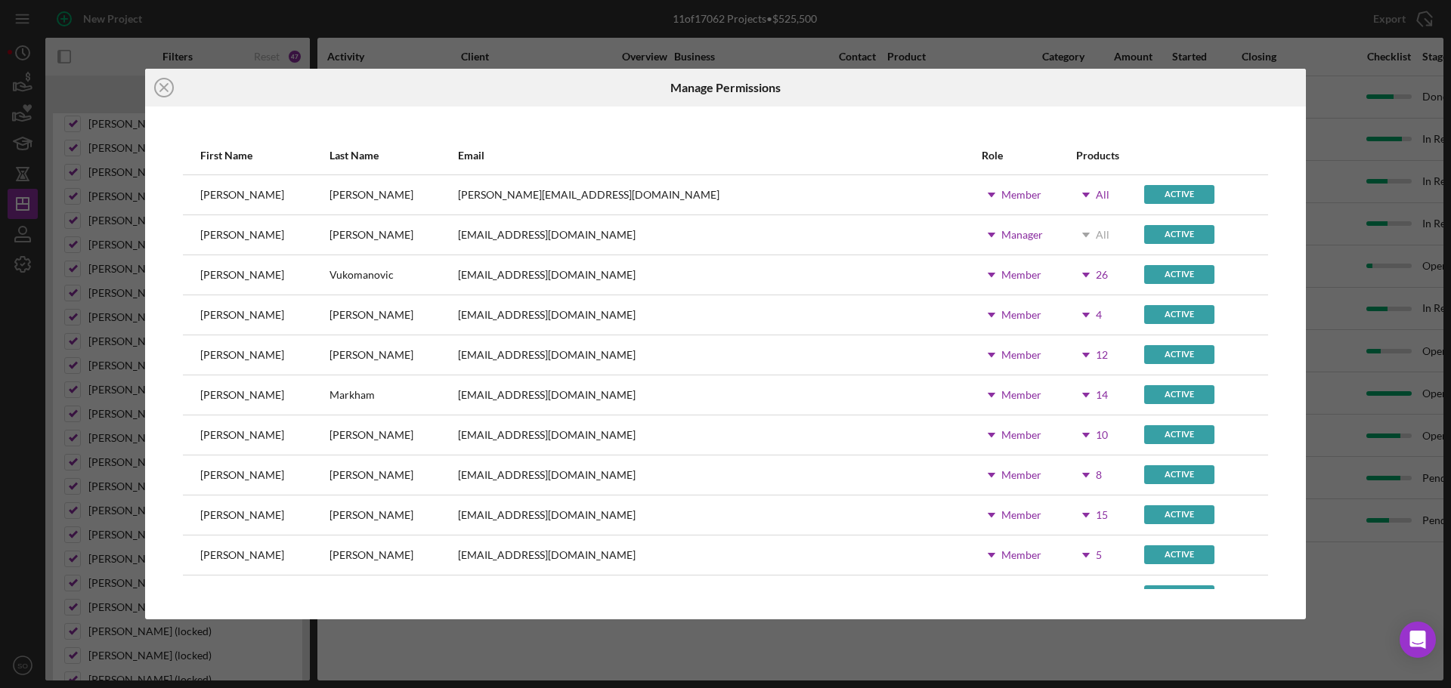
scroll to position [151, 0]
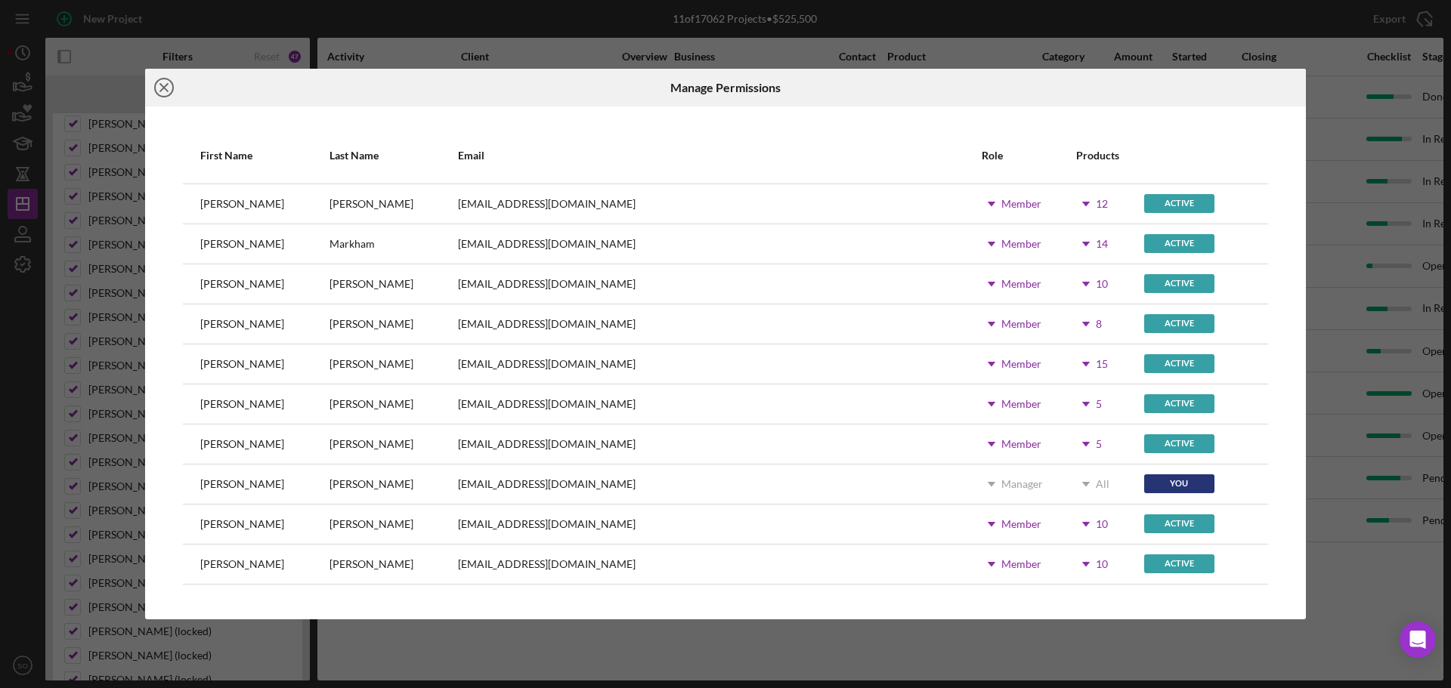
click at [170, 89] on icon "Icon/Close" at bounding box center [164, 88] width 38 height 38
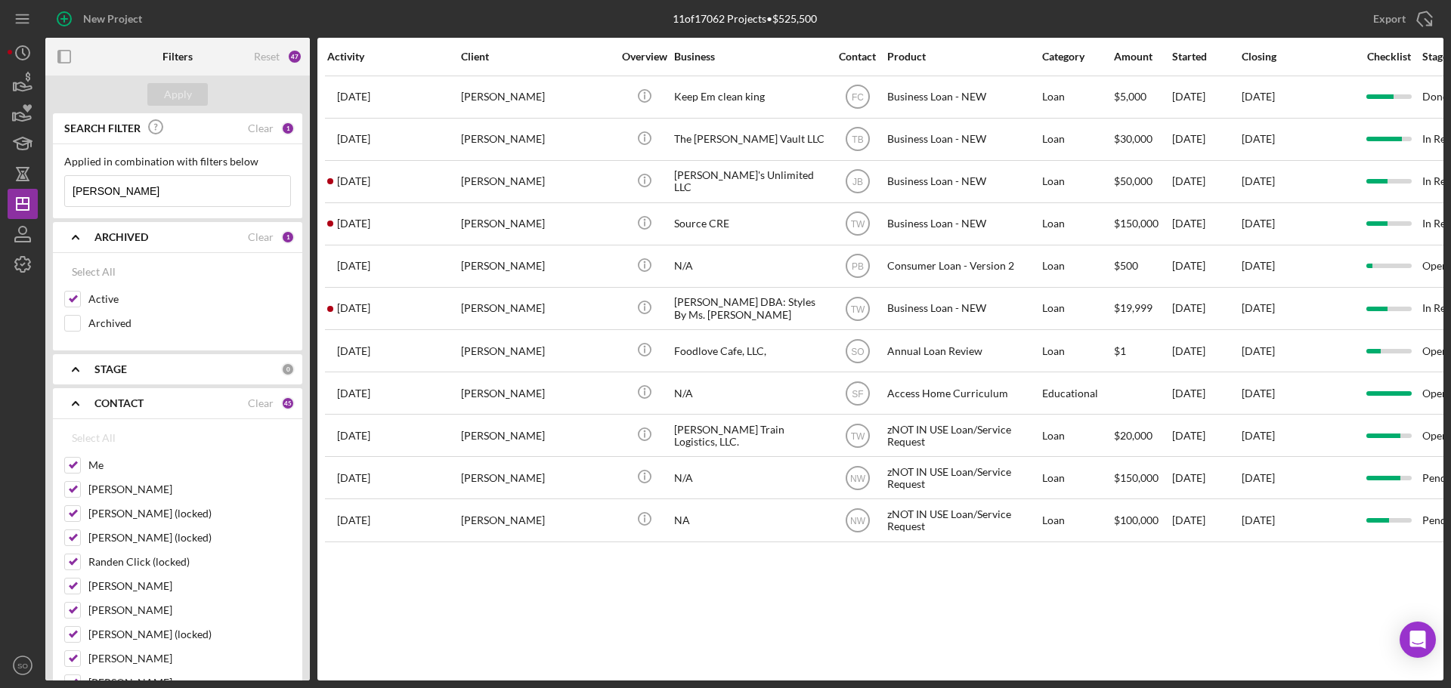
click at [185, 184] on input "[PERSON_NAME]" at bounding box center [177, 191] width 225 height 30
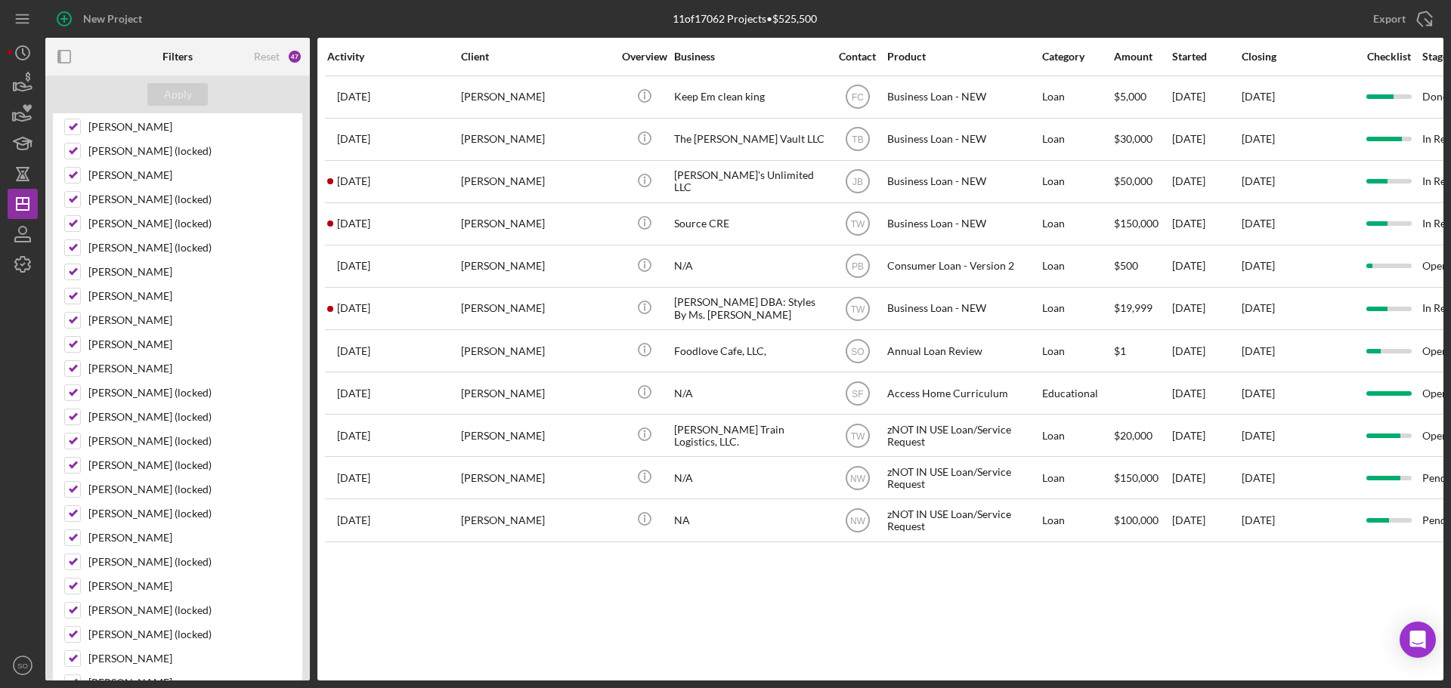
scroll to position [982, 0]
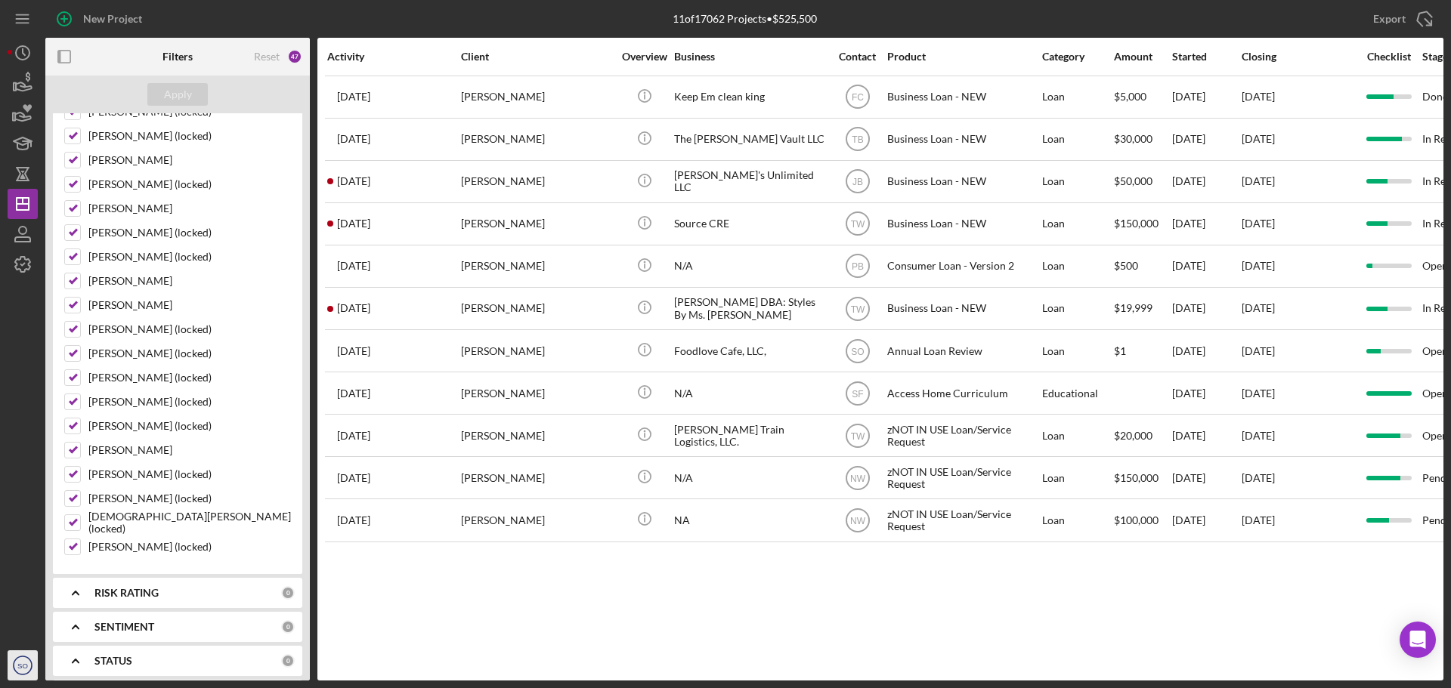
click at [25, 457] on icon "SO" at bounding box center [23, 666] width 30 height 38
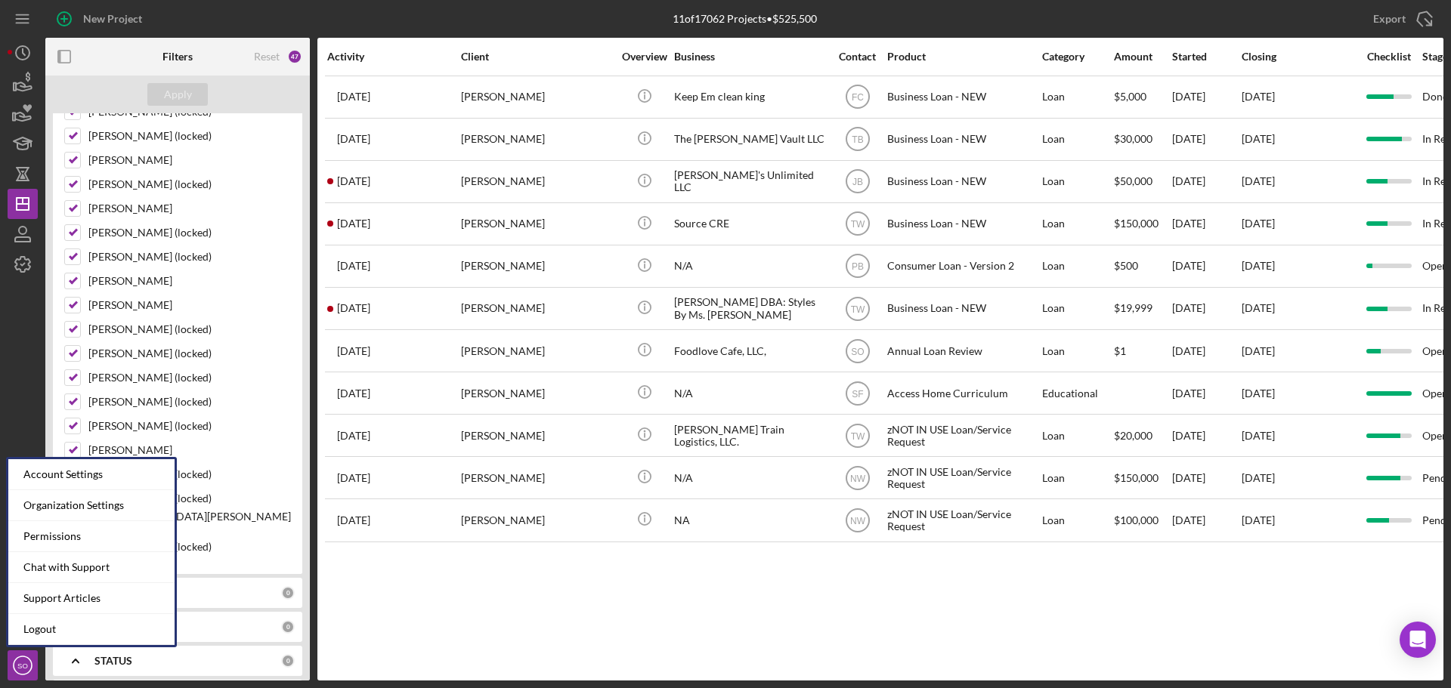
click at [487, 457] on div "Activity Client Overview Business Contact Product Category Amount Started Closi…" at bounding box center [880, 359] width 1126 height 643
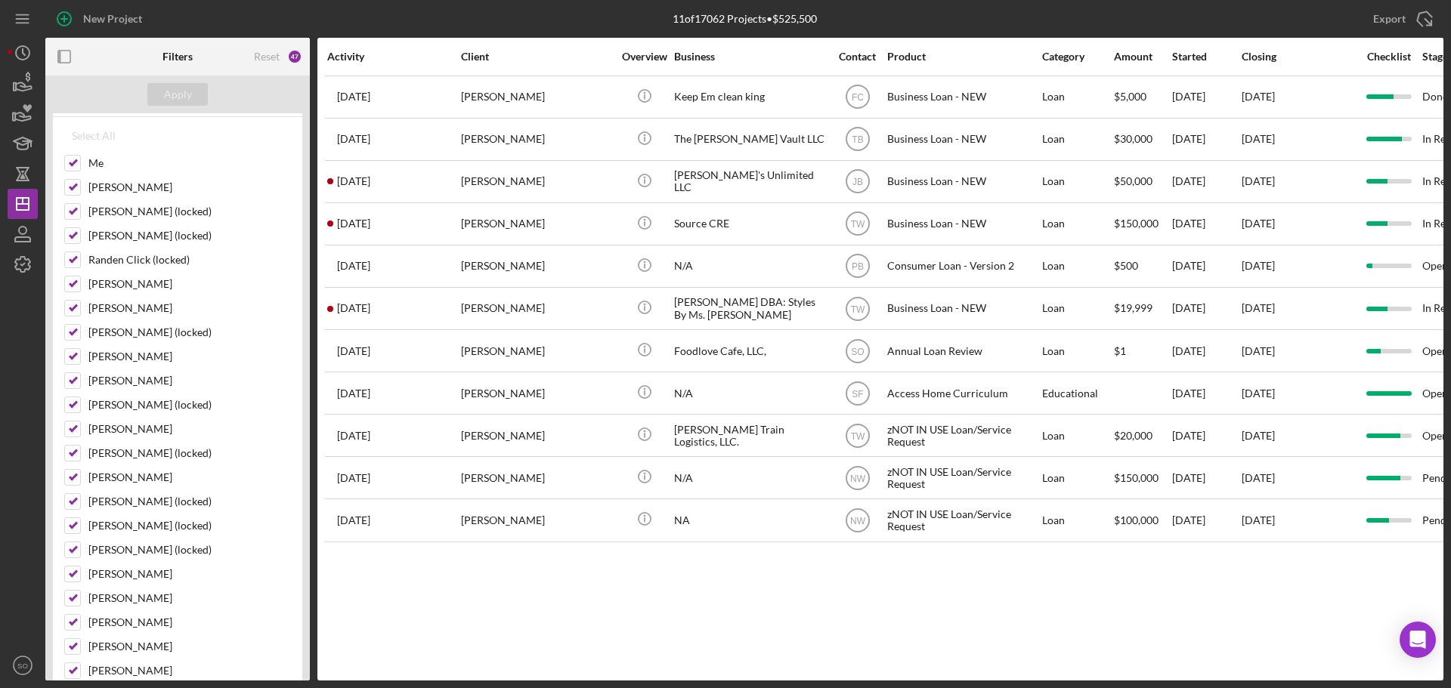
scroll to position [0, 0]
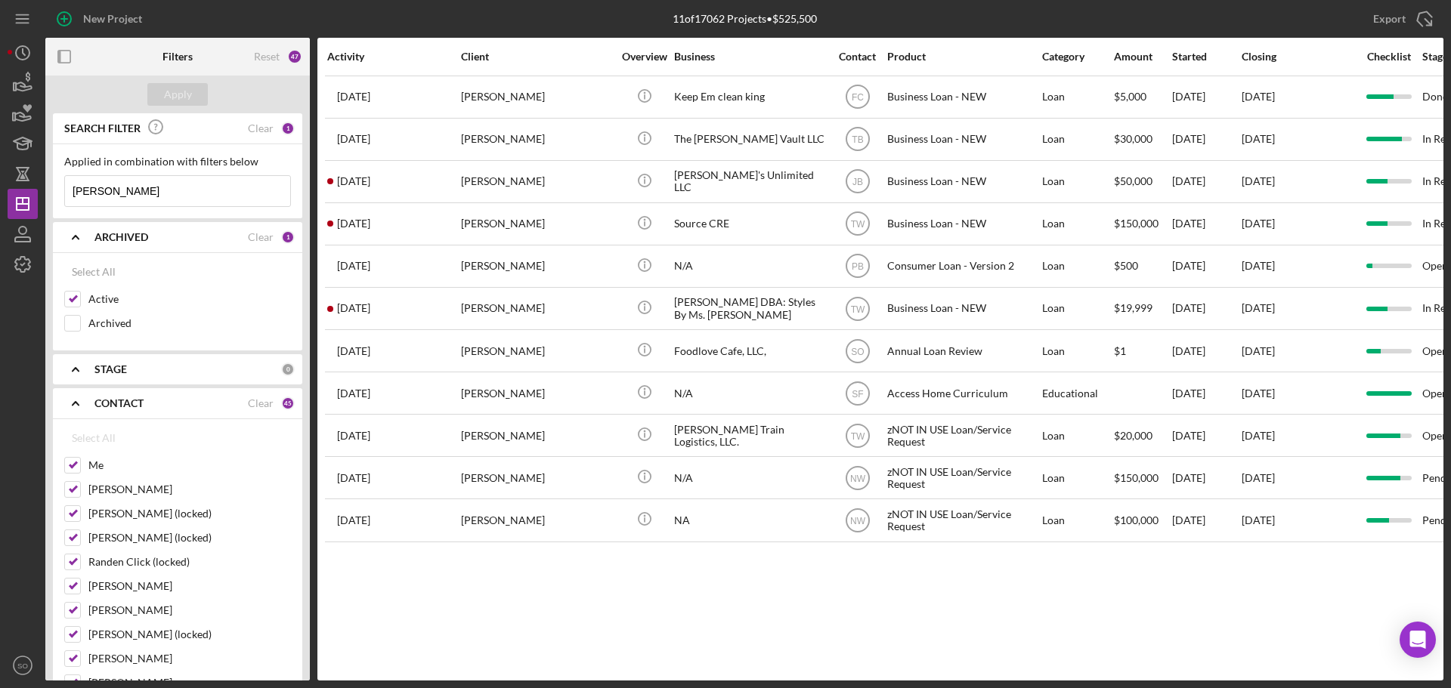
click at [129, 186] on input "[PERSON_NAME]" at bounding box center [177, 191] width 225 height 30
click at [128, 178] on input "[PERSON_NAME]" at bounding box center [177, 191] width 225 height 30
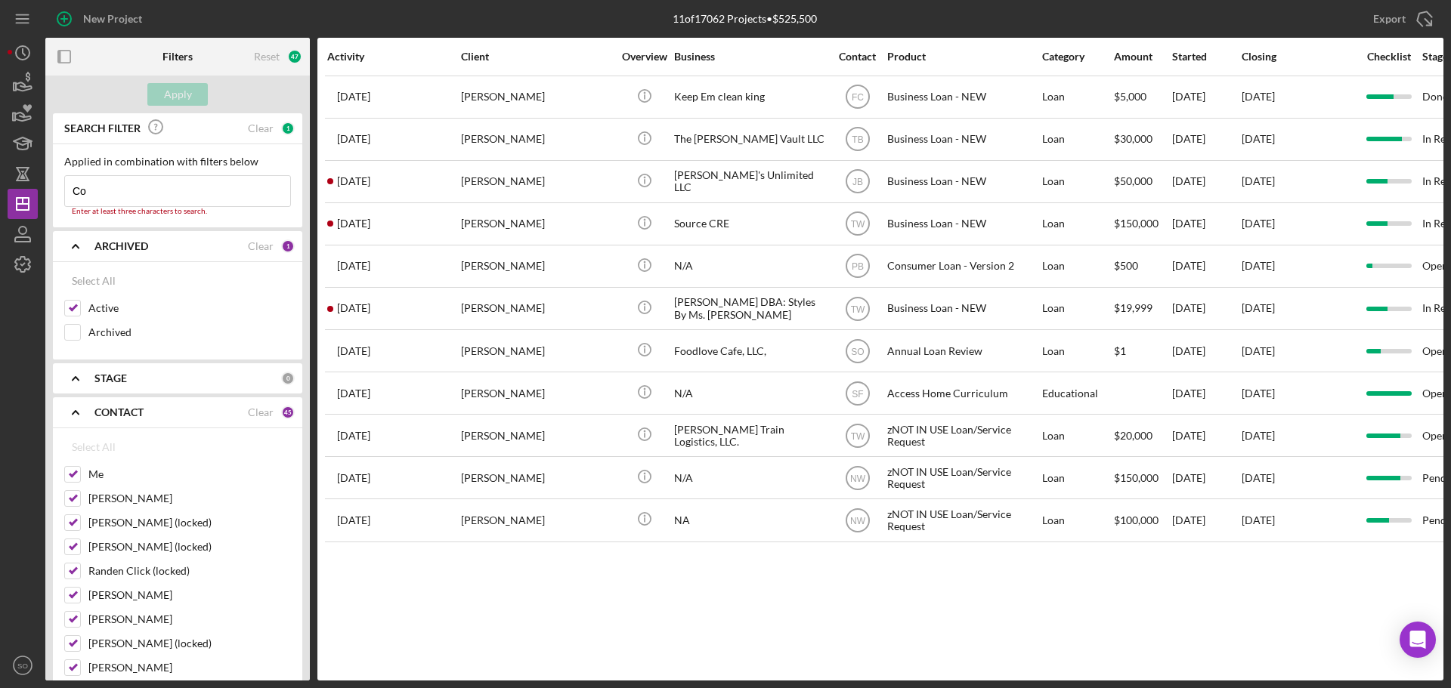
type input "C"
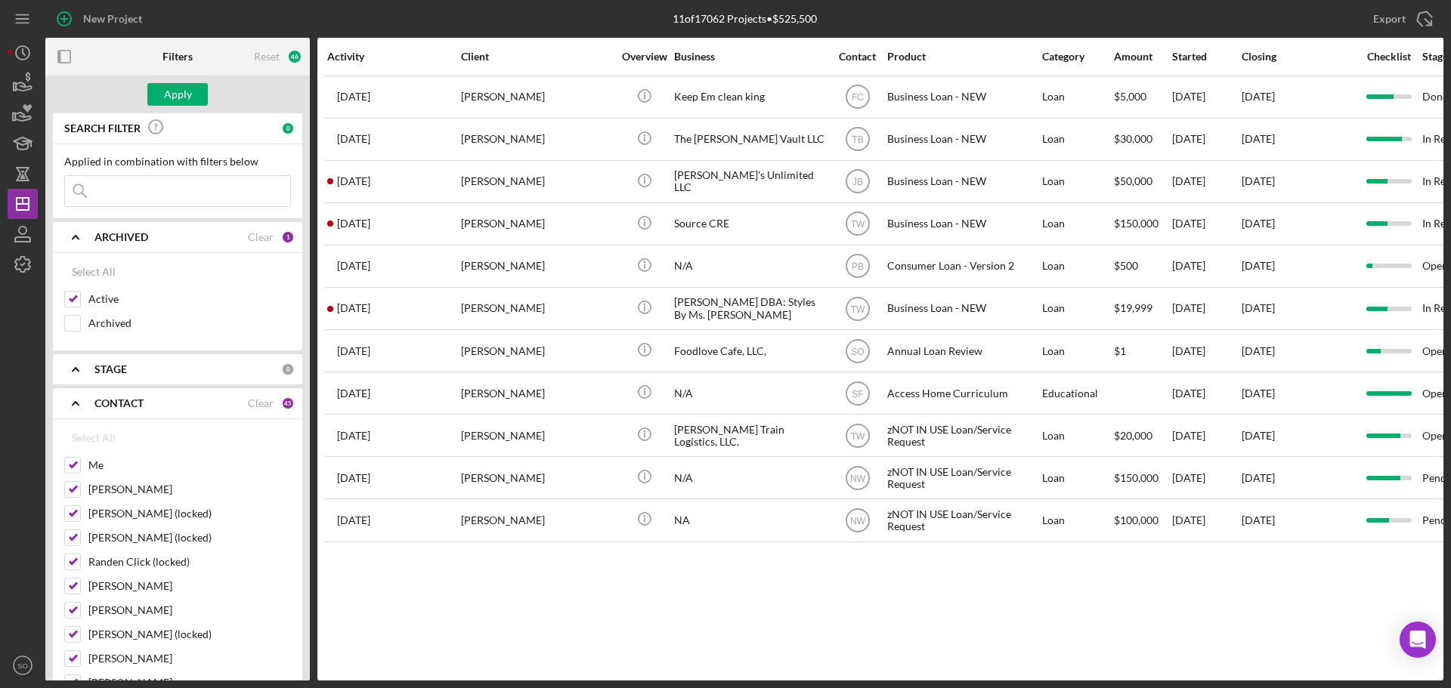
paste input "[PERSON_NAME]"
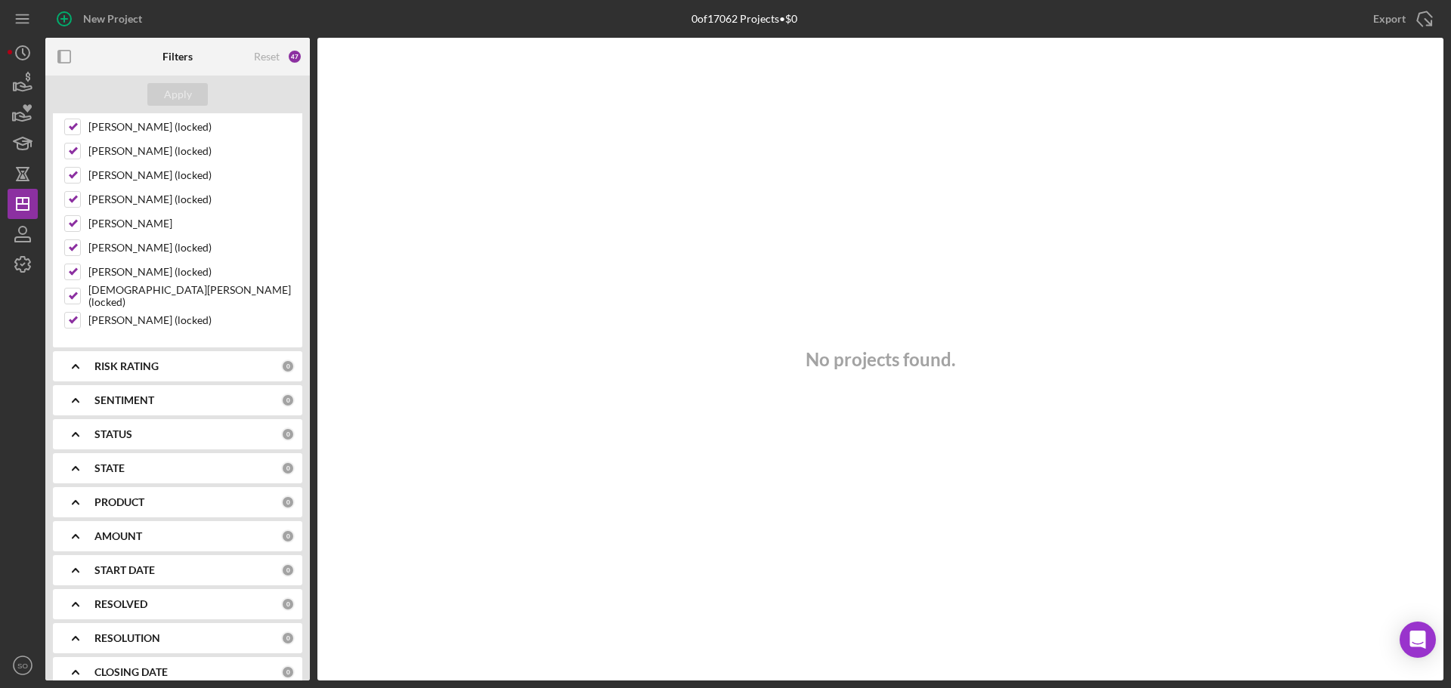
scroll to position [1295, 0]
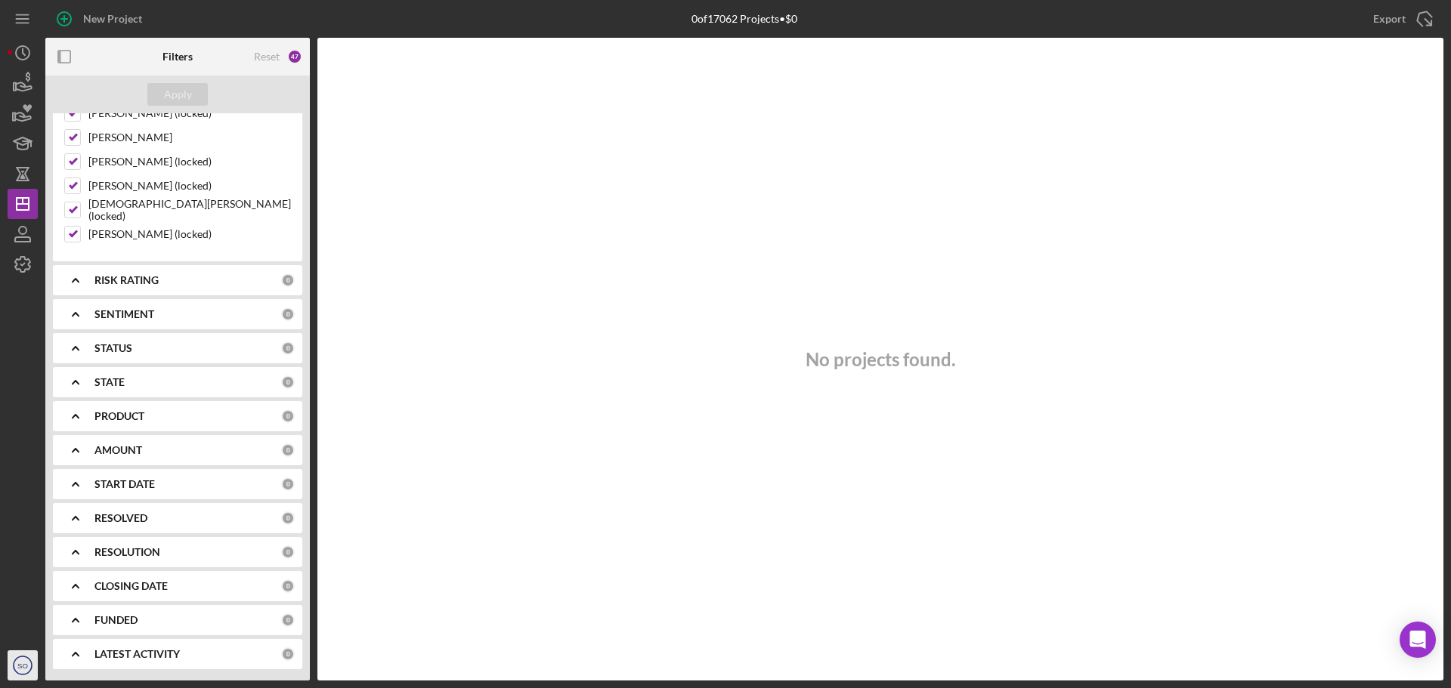
click at [28, 457] on icon "SO" at bounding box center [23, 666] width 30 height 38
click at [448, 350] on div "No projects found." at bounding box center [880, 359] width 1126 height 643
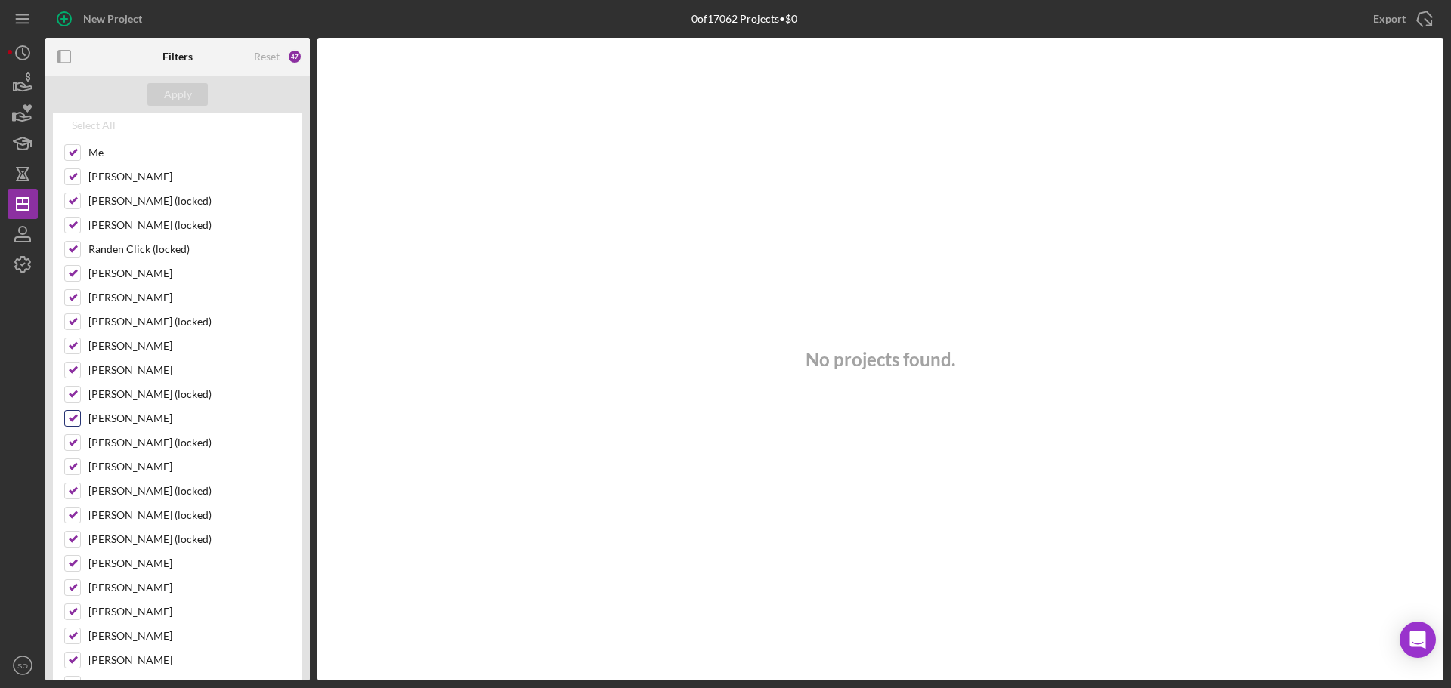
scroll to position [0, 0]
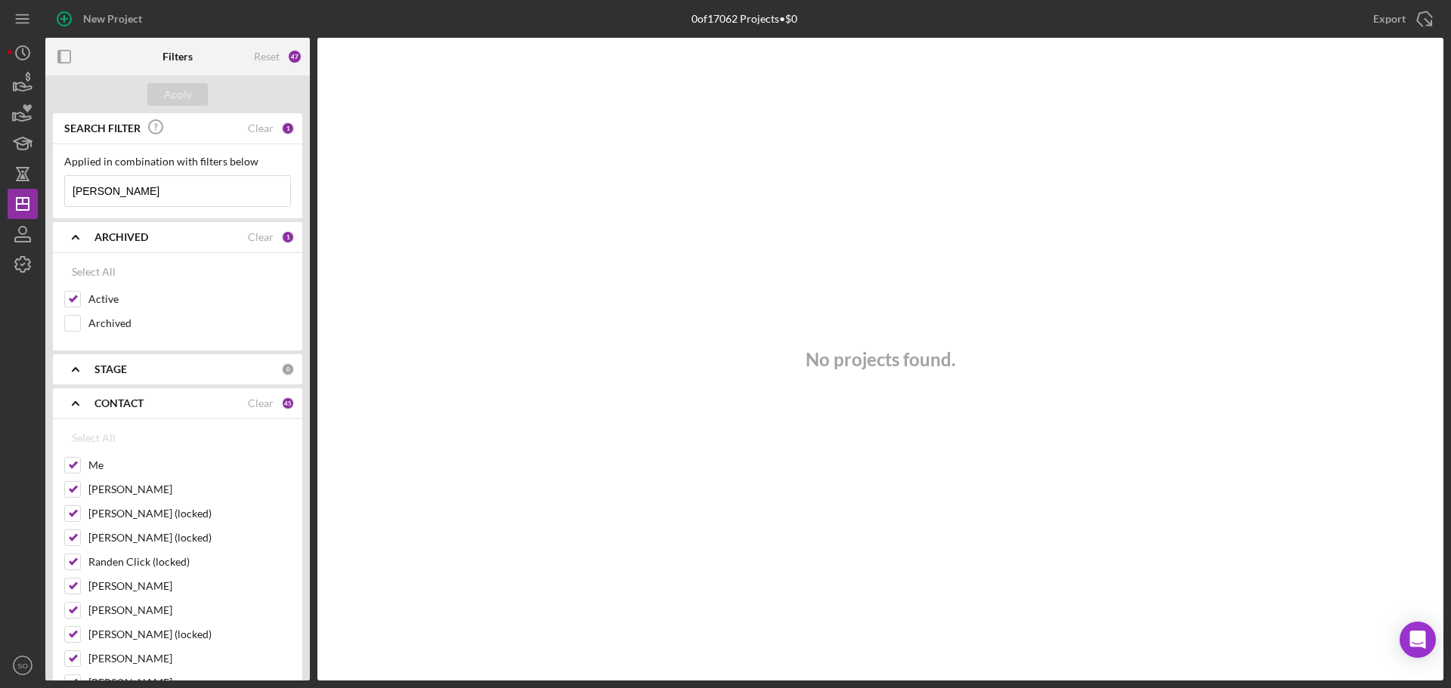
drag, startPoint x: 153, startPoint y: 199, endPoint x: 44, endPoint y: 200, distance: 109.6
click at [44, 200] on div "New Project 0 of 17062 Projects • $0 [PERSON_NAME] Export Icon/Export Filters R…" at bounding box center [725, 340] width 1435 height 681
paste input "[PERSON_NAME]"
click at [197, 93] on button "Apply" at bounding box center [177, 94] width 60 height 23
click at [111, 202] on input "[PERSON_NAME]" at bounding box center [177, 191] width 225 height 30
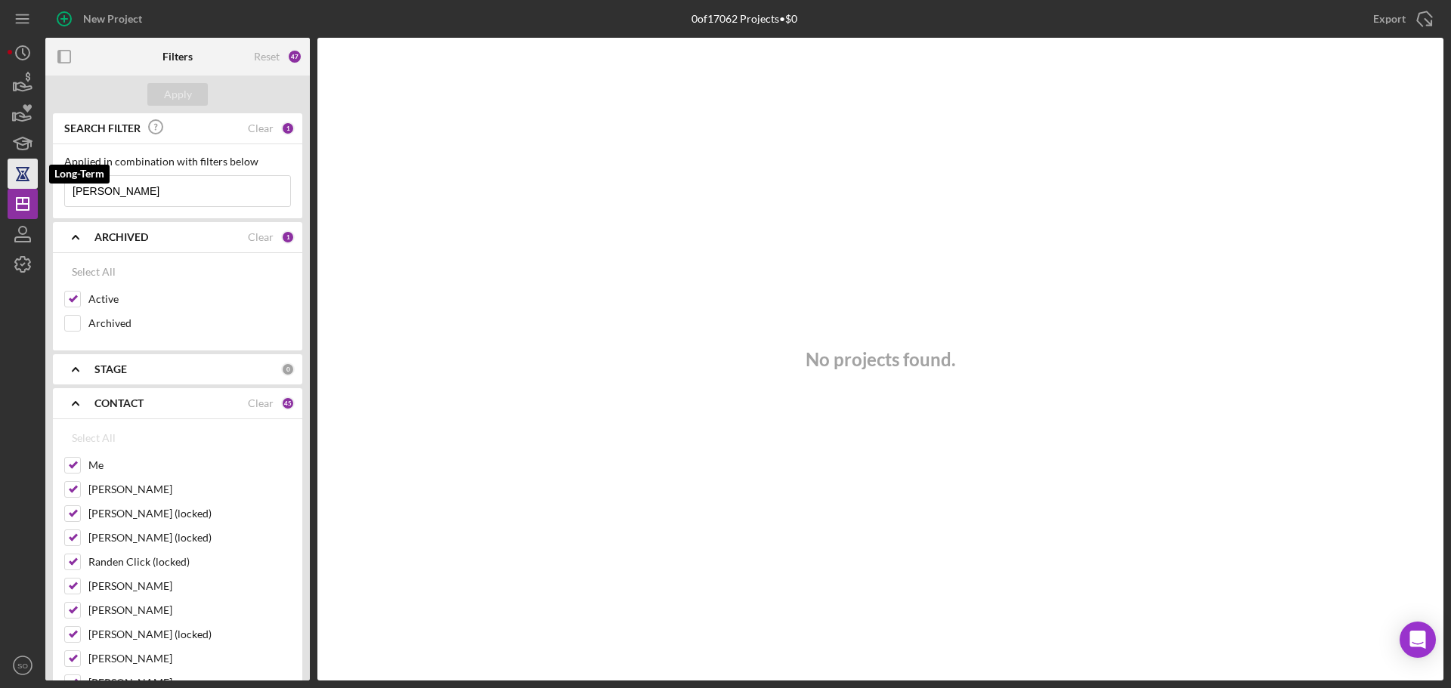
drag, startPoint x: 160, startPoint y: 193, endPoint x: 28, endPoint y: 185, distance: 132.5
click at [28, 185] on div "New Project 0 of 17062 Projects • $0 [PERSON_NAME] Export Icon/Export Filters R…" at bounding box center [725, 340] width 1435 height 681
paste input "[PERSON_NAME]"
type input "[PERSON_NAME]"
click at [181, 91] on div "Apply" at bounding box center [178, 94] width 28 height 23
